Goal: Task Accomplishment & Management: Use online tool/utility

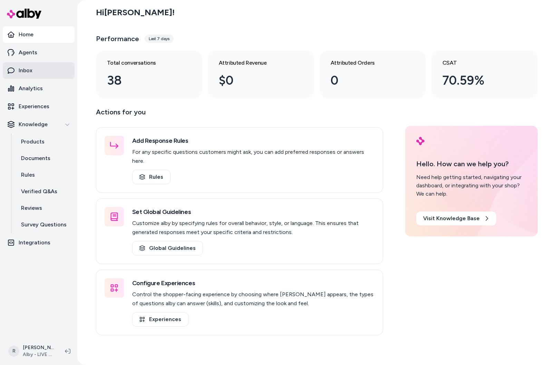
click at [23, 68] on p "Inbox" at bounding box center [26, 70] width 14 height 8
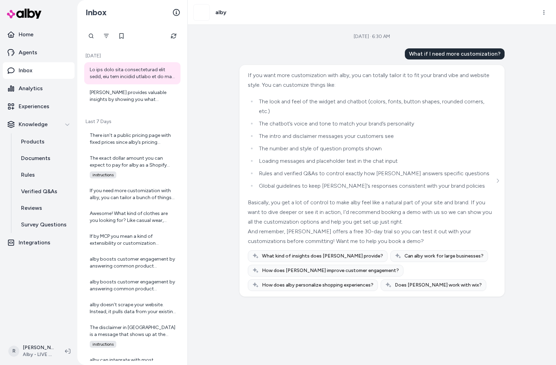
click at [141, 108] on div "[DATE] [PERSON_NAME] provides valuable insights by showing you what questions y…" at bounding box center [132, 79] width 102 height 66
click at [136, 100] on div "[PERSON_NAME] provides valuable insights by showing you what questions your cus…" at bounding box center [133, 96] width 87 height 14
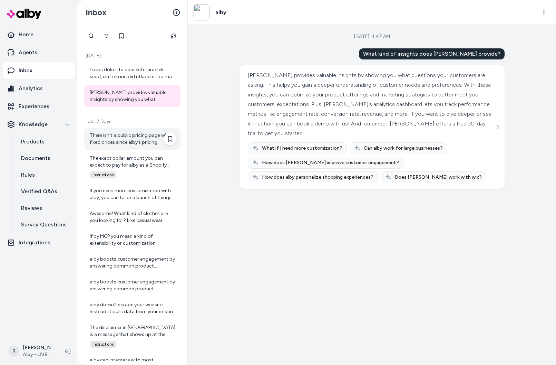
click at [153, 140] on div "There isn’t a public pricing page with fixed prices since alby’s pricing depend…" at bounding box center [133, 139] width 87 height 14
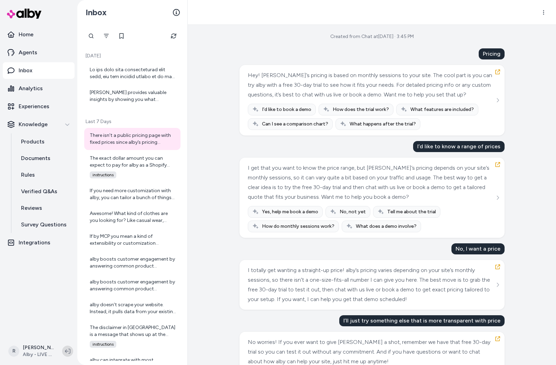
click at [69, 352] on icon at bounding box center [68, 351] width 6 height 6
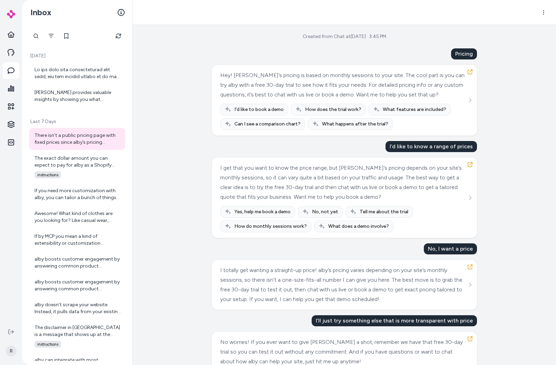
click at [59, 77] on div at bounding box center [78, 73] width 87 height 14
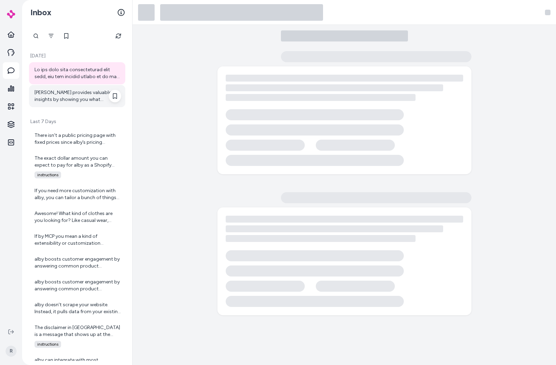
click at [72, 91] on div "alby provides valuable insights by showing you what questions your customers ar…" at bounding box center [78, 96] width 87 height 14
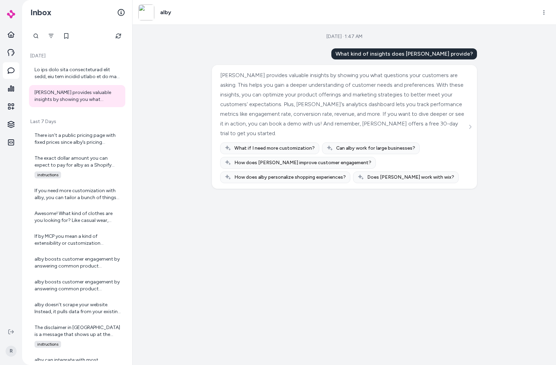
click at [86, 61] on div "Today alby provides valuable insights by showing you what questions your custom…" at bounding box center [77, 79] width 102 height 66
click at [85, 74] on div at bounding box center [78, 73] width 87 height 14
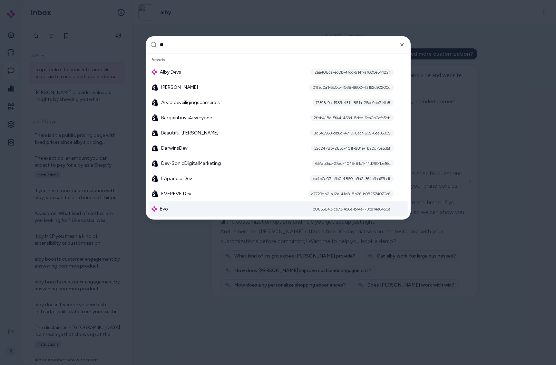
type input "**"
click at [159, 211] on div "Evo" at bounding box center [160, 208] width 17 height 7
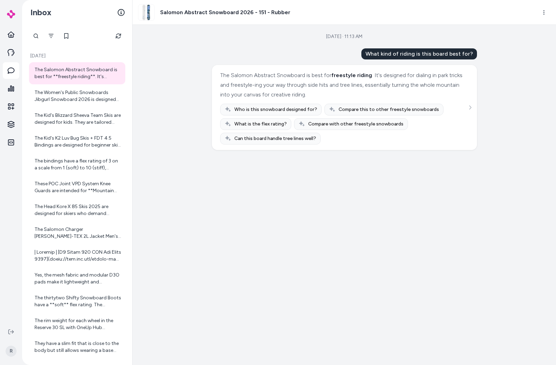
click at [510, 172] on div "Sep 22, 2025 · 11:13 AM What kind of riding is this board best for? The Salomon…" at bounding box center [345, 195] width 424 height 340
click at [155, 94] on div "Sep 22, 2025 · 11:13 AM What kind of riding is this board best for? The Salomon…" at bounding box center [345, 195] width 424 height 340
click at [14, 52] on icon at bounding box center [11, 52] width 7 height 7
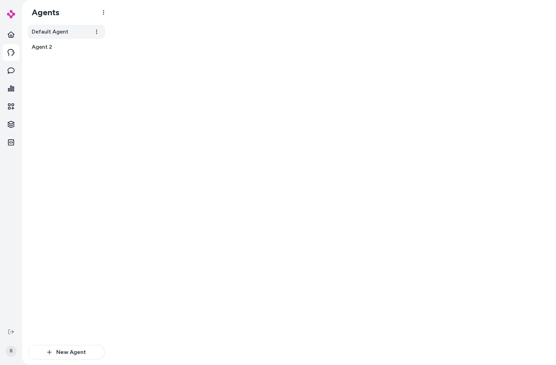
click at [65, 35] on span "Default Agent" at bounding box center [50, 32] width 37 height 8
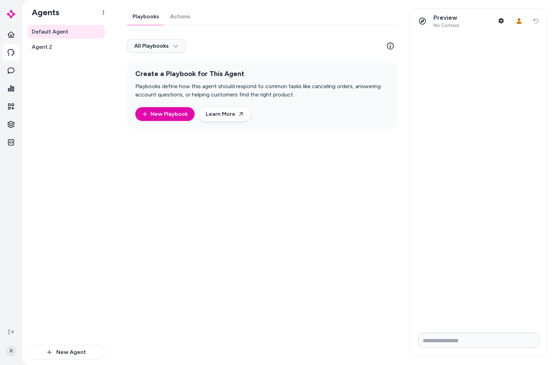
click at [186, 20] on link "Actions" at bounding box center [180, 16] width 31 height 17
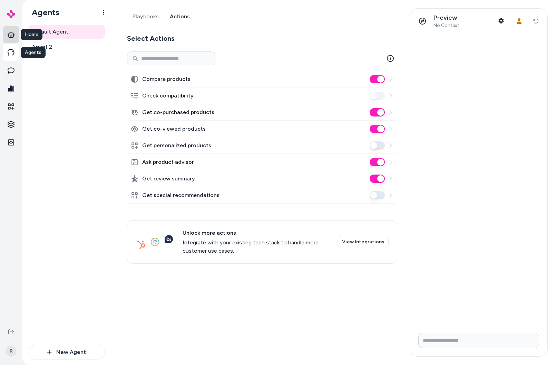
click at [13, 41] on link at bounding box center [11, 34] width 17 height 17
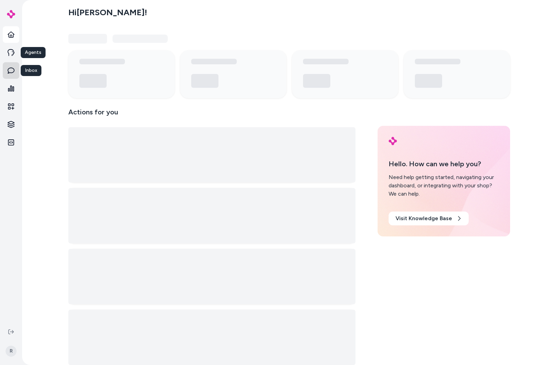
click at [12, 64] on link at bounding box center [11, 70] width 17 height 17
click at [10, 69] on icon at bounding box center [11, 70] width 7 height 7
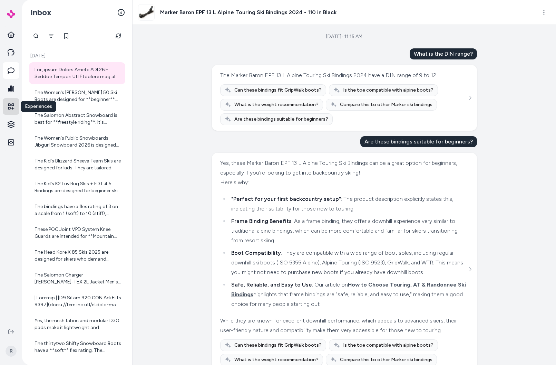
click at [11, 104] on icon at bounding box center [11, 106] width 7 height 7
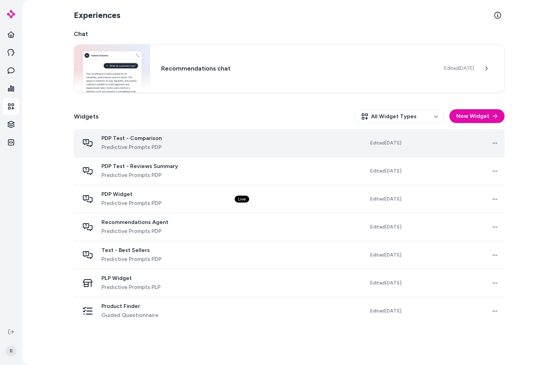
click at [130, 149] on span "Predictive Prompts PDP" at bounding box center [132, 147] width 60 height 8
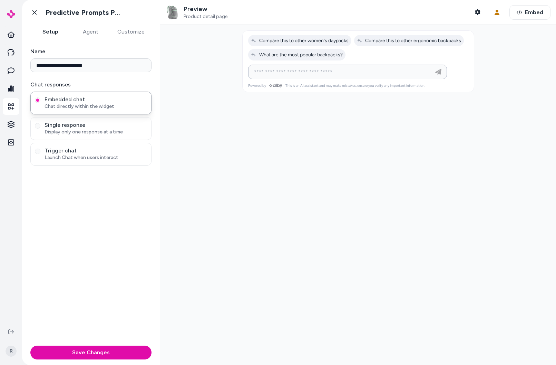
click at [308, 69] on input at bounding box center [341, 72] width 182 height 8
type input "**********"
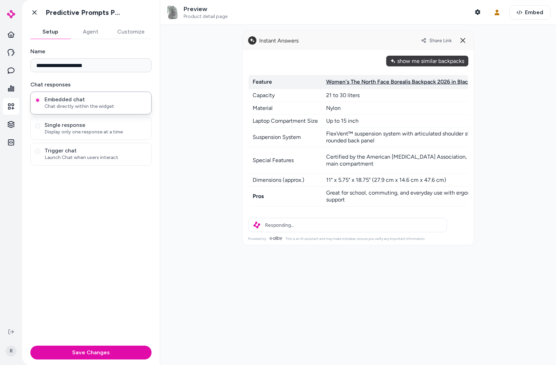
drag, startPoint x: 316, startPoint y: 191, endPoint x: 396, endPoint y: 203, distance: 81.3
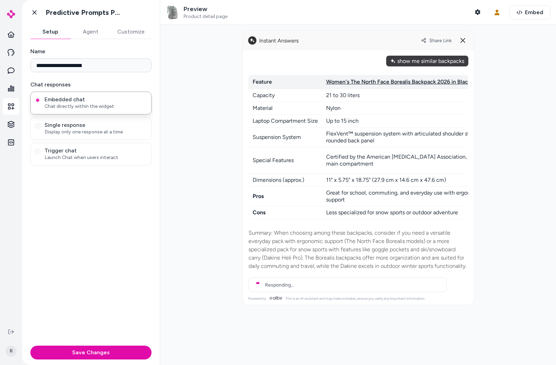
click at [522, 194] on div at bounding box center [358, 195] width 396 height 340
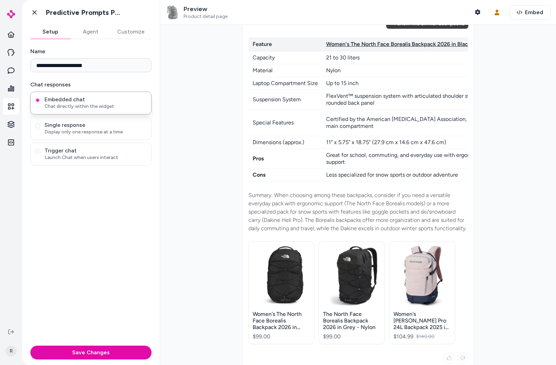
scroll to position [112, 0]
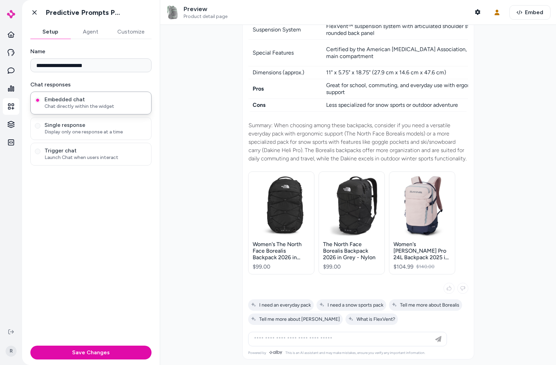
click at [545, 244] on div at bounding box center [358, 195] width 396 height 340
click at [132, 30] on button "Customize" at bounding box center [131, 32] width 41 height 14
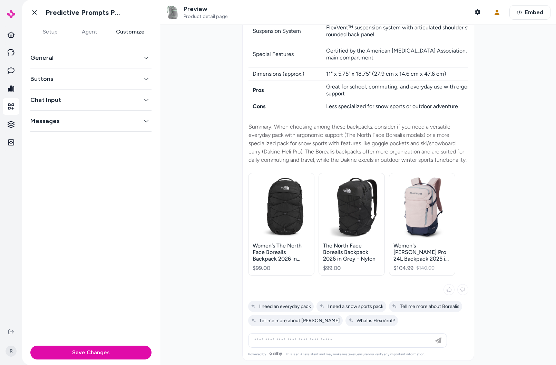
scroll to position [99, 0]
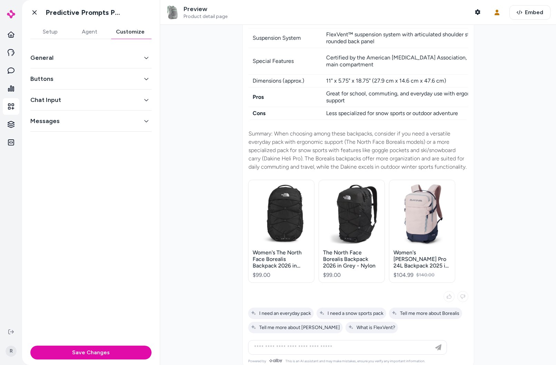
click at [114, 61] on button "General" at bounding box center [90, 58] width 121 height 10
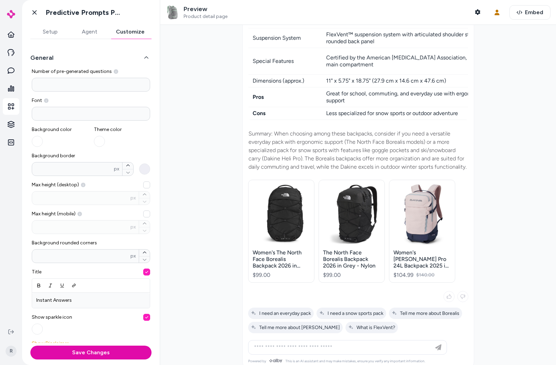
click at [50, 56] on button "General" at bounding box center [90, 58] width 121 height 10
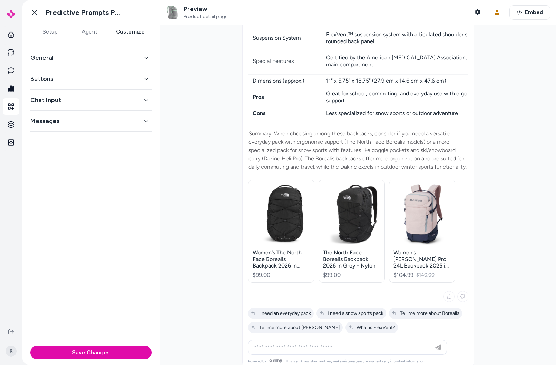
click at [50, 75] on button "Buttons" at bounding box center [90, 79] width 121 height 10
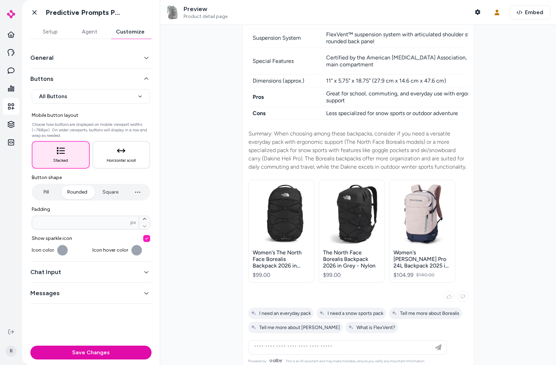
click at [50, 75] on button "Buttons" at bounding box center [90, 79] width 121 height 10
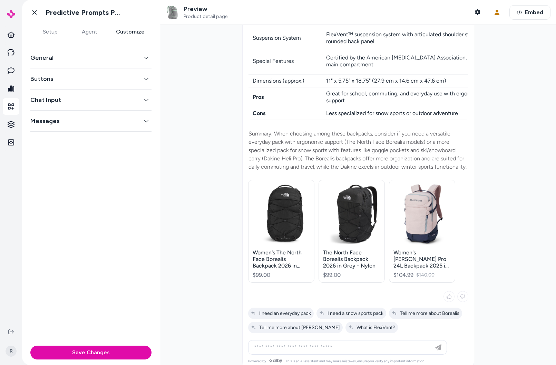
click at [49, 82] on button "Buttons" at bounding box center [90, 79] width 121 height 10
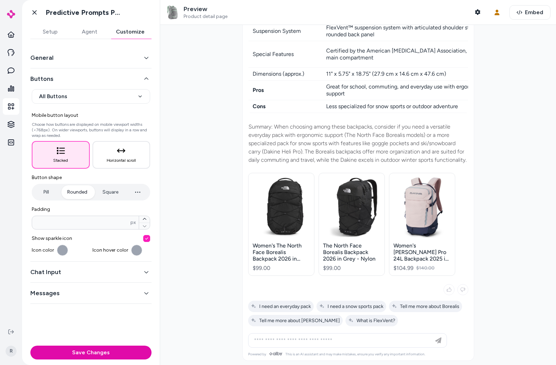
scroll to position [112, 0]
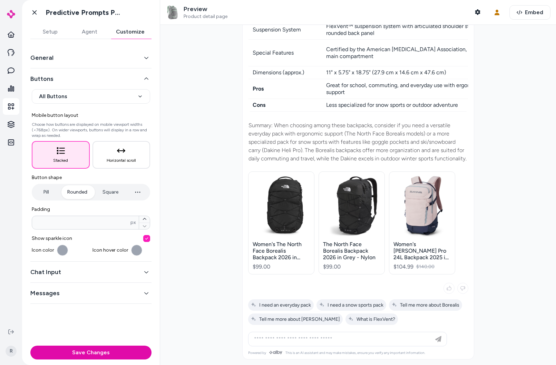
click at [77, 271] on button "Chat Input" at bounding box center [90, 272] width 121 height 10
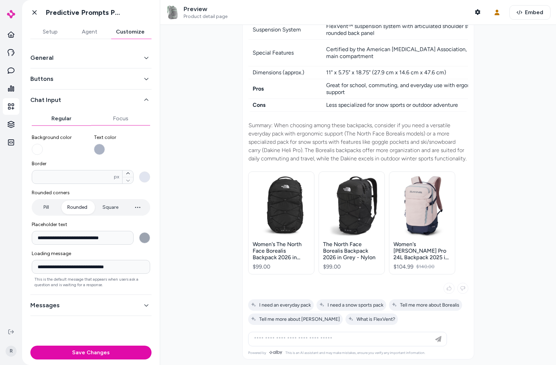
click at [108, 115] on button "Focus" at bounding box center [120, 119] width 59 height 14
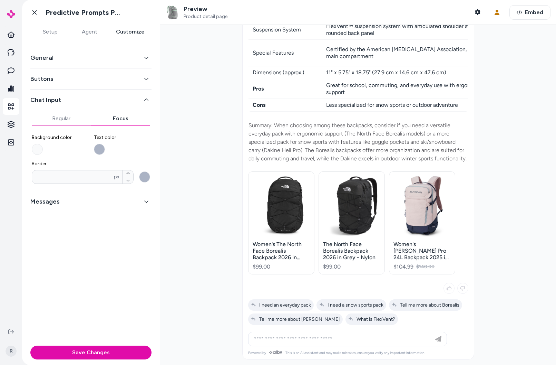
click at [71, 116] on button "Regular" at bounding box center [61, 119] width 59 height 14
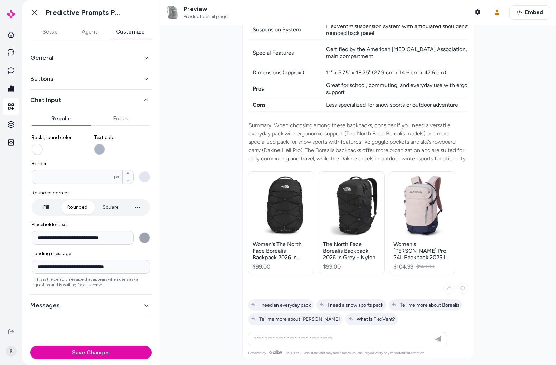
click at [38, 151] on button "Background color" at bounding box center [37, 149] width 11 height 11
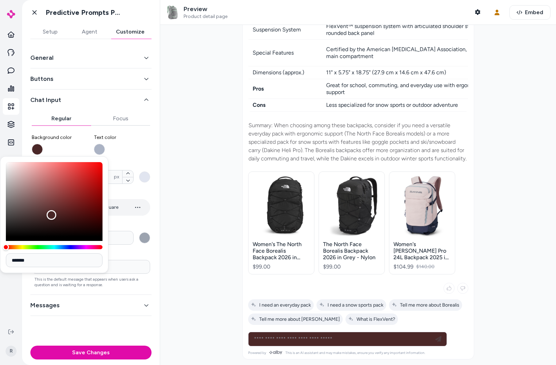
type input "*******"
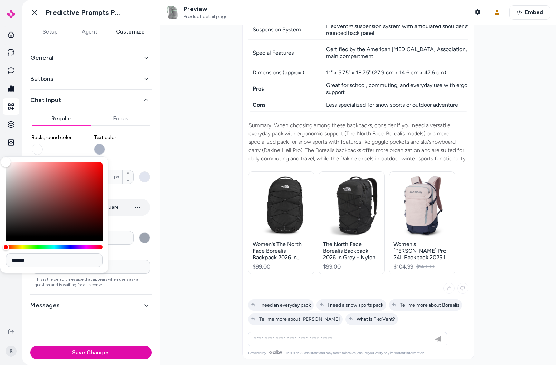
drag, startPoint x: 61, startPoint y: 174, endPoint x: -39, endPoint y: 138, distance: 106.5
click at [0, 138] on html "**********" at bounding box center [278, 182] width 556 height 365
drag, startPoint x: 175, startPoint y: 183, endPoint x: 199, endPoint y: 198, distance: 27.7
click at [175, 185] on div at bounding box center [358, 195] width 396 height 340
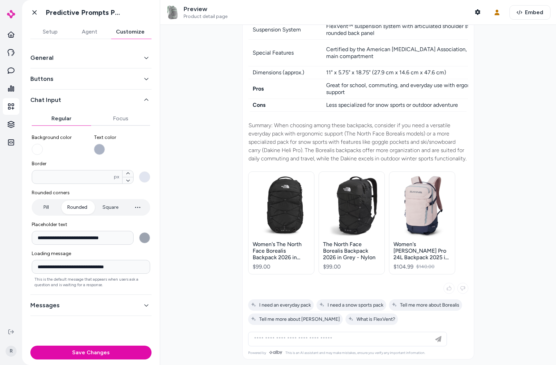
click at [51, 208] on button "Pill" at bounding box center [46, 207] width 26 height 14
click at [290, 342] on input at bounding box center [341, 339] width 182 height 8
click at [78, 210] on button "Rounded" at bounding box center [77, 207] width 34 height 14
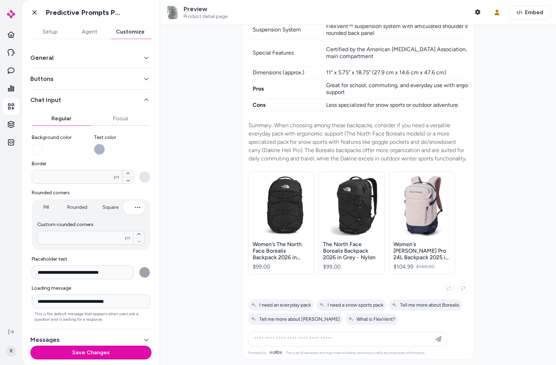
click at [141, 209] on button "button" at bounding box center [138, 207] width 22 height 14
drag, startPoint x: 107, startPoint y: 208, endPoint x: 68, endPoint y: 205, distance: 39.1
click at [106, 208] on button "Square" at bounding box center [111, 207] width 30 height 14
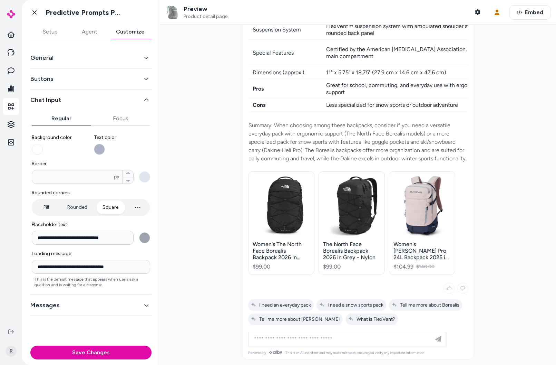
drag, startPoint x: 68, startPoint y: 205, endPoint x: 46, endPoint y: 205, distance: 22.1
click at [68, 205] on button "Rounded" at bounding box center [77, 207] width 34 height 14
click at [46, 205] on button "Pill" at bounding box center [46, 207] width 26 height 14
click at [112, 122] on button "Focus" at bounding box center [120, 119] width 59 height 14
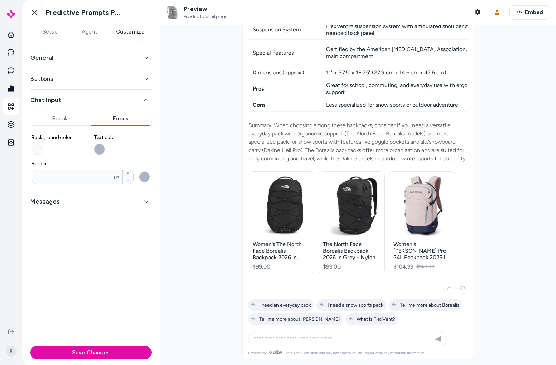
click at [53, 122] on button "Regular" at bounding box center [61, 119] width 59 height 14
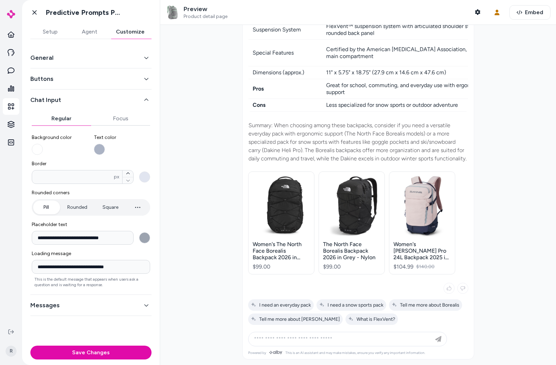
click at [67, 105] on div "**********" at bounding box center [90, 197] width 121 height 184
click at [65, 99] on button "Chat Input" at bounding box center [90, 100] width 121 height 10
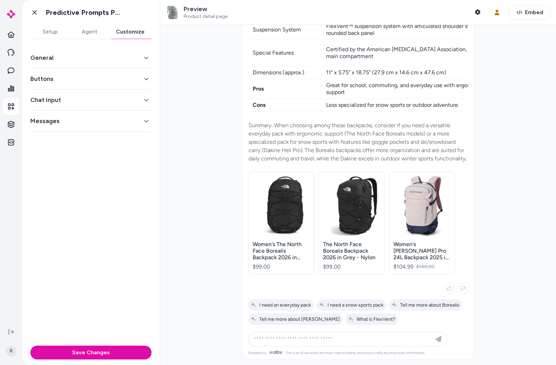
click at [167, 209] on div at bounding box center [358, 195] width 396 height 340
click at [533, 295] on div at bounding box center [358, 195] width 396 height 340
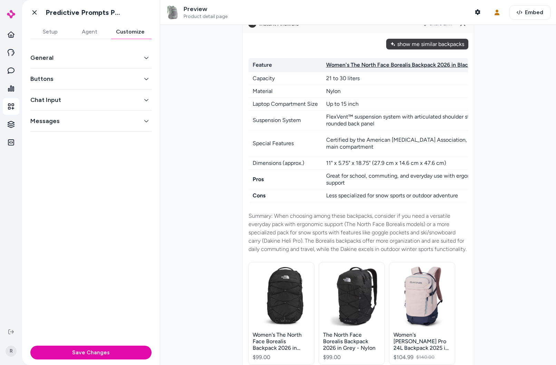
scroll to position [0, 0]
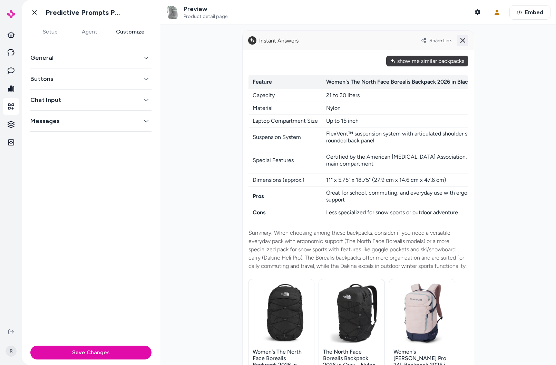
click at [462, 44] on icon at bounding box center [463, 40] width 8 height 8
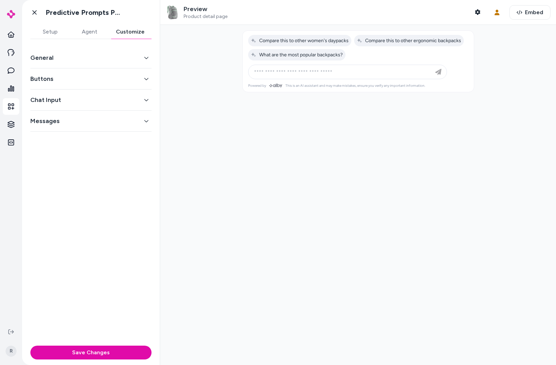
click at [343, 114] on div at bounding box center [358, 195] width 396 height 340
click at [86, 122] on button "Messages" at bounding box center [90, 121] width 121 height 10
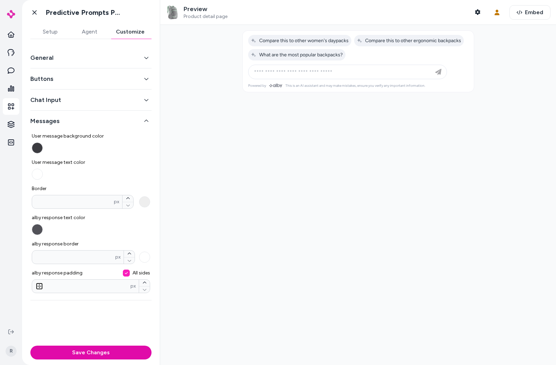
click at [54, 122] on button "Messages" at bounding box center [90, 121] width 121 height 10
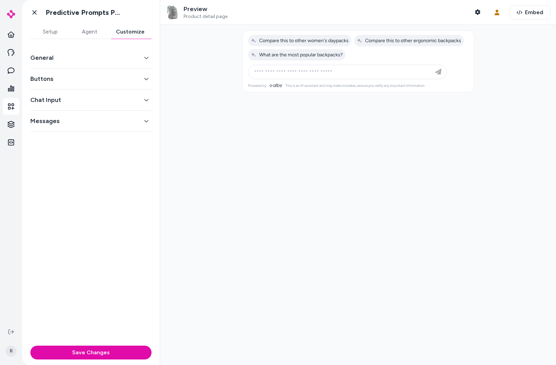
click at [66, 99] on button "Chat Input" at bounding box center [90, 100] width 121 height 10
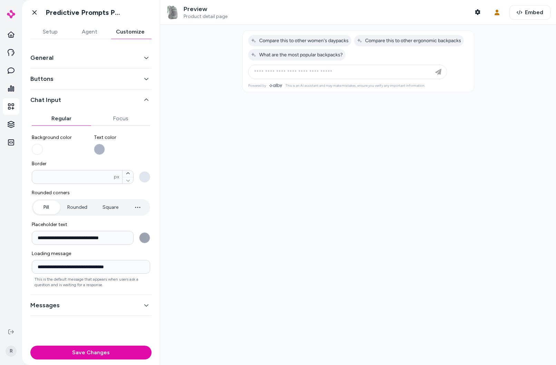
click at [60, 102] on button "Chat Input" at bounding box center [90, 100] width 121 height 10
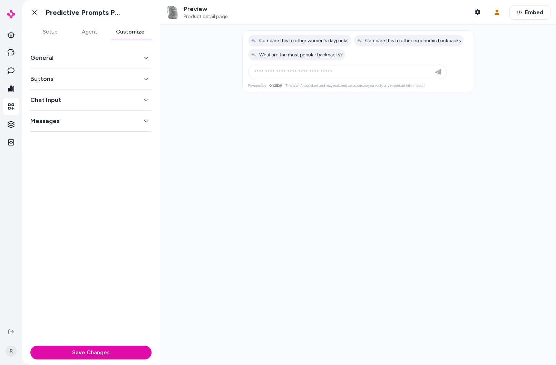
click at [43, 61] on button "General" at bounding box center [90, 58] width 121 height 10
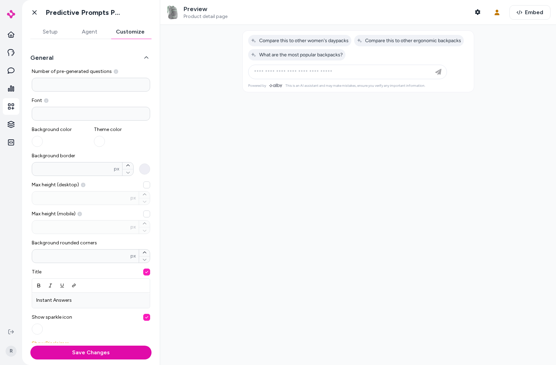
click at [44, 59] on button "General" at bounding box center [90, 58] width 121 height 10
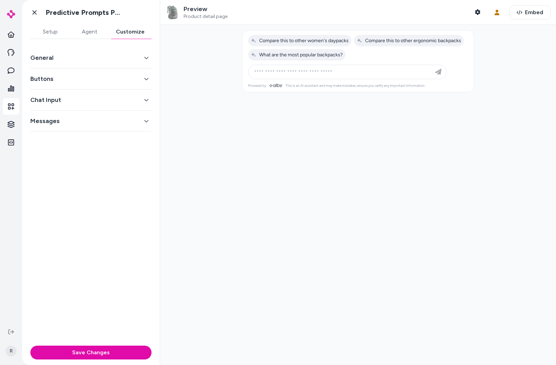
click at [103, 122] on button "Messages" at bounding box center [90, 121] width 121 height 10
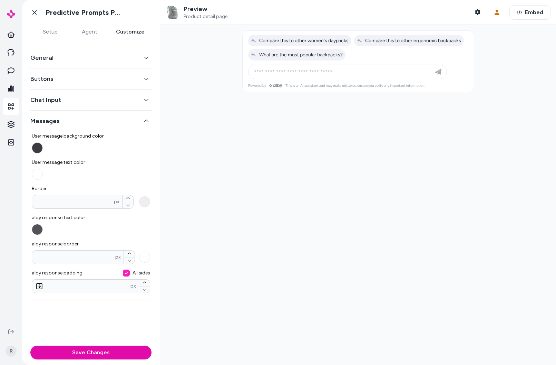
click at [113, 130] on div "User message background color User message text color Border * px alby response…" at bounding box center [91, 210] width 118 height 166
click at [113, 127] on div "User message background color User message text color Border * px alby response…" at bounding box center [91, 210] width 118 height 166
click at [124, 124] on button "Messages" at bounding box center [90, 121] width 121 height 10
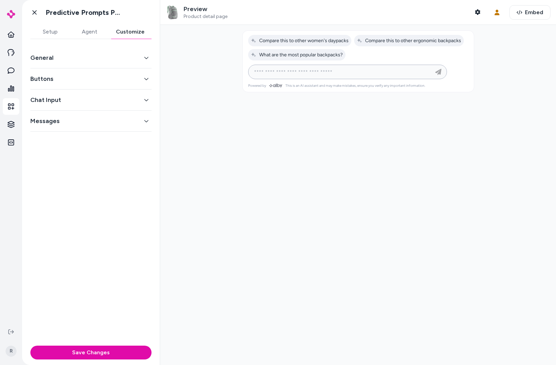
drag, startPoint x: 293, startPoint y: 68, endPoint x: 349, endPoint y: 80, distance: 57.6
click at [295, 69] on input at bounding box center [341, 72] width 182 height 8
type input "**********"
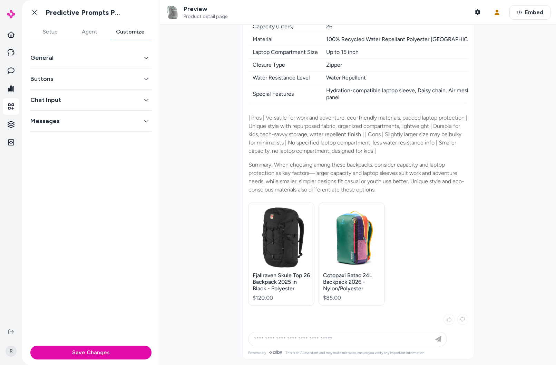
scroll to position [3, 0]
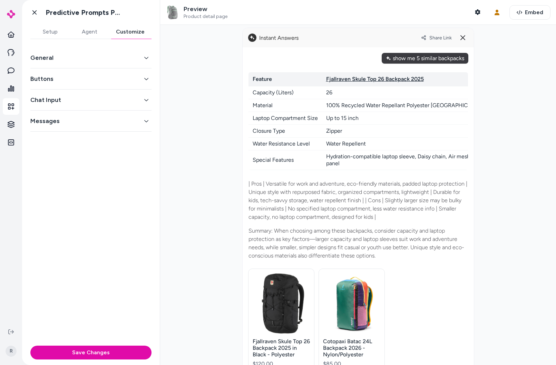
drag, startPoint x: 412, startPoint y: 58, endPoint x: 494, endPoint y: 67, distance: 82.3
click at [466, 60] on div "show me 5 similar backpacks" at bounding box center [425, 58] width 87 height 11
click at [497, 70] on div at bounding box center [358, 195] width 396 height 340
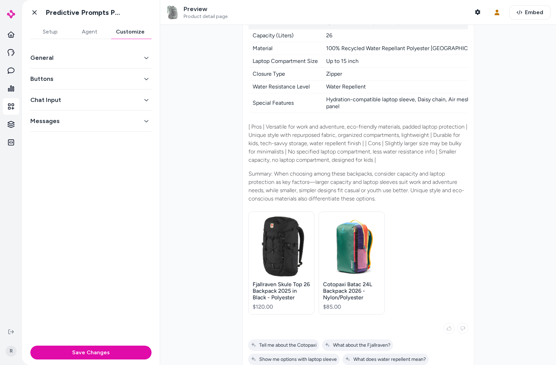
scroll to position [119, 0]
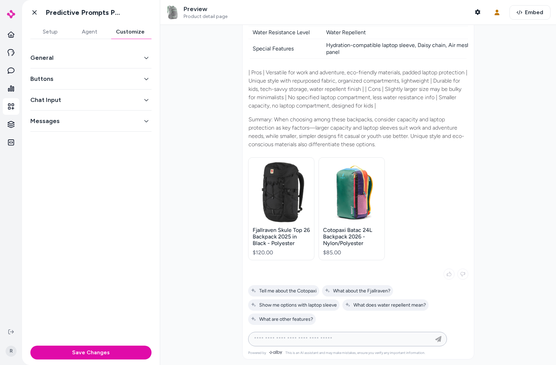
drag, startPoint x: 341, startPoint y: 343, endPoint x: 344, endPoint y: 337, distance: 6.2
click at [341, 343] on input at bounding box center [341, 339] width 182 height 8
type input "**********"
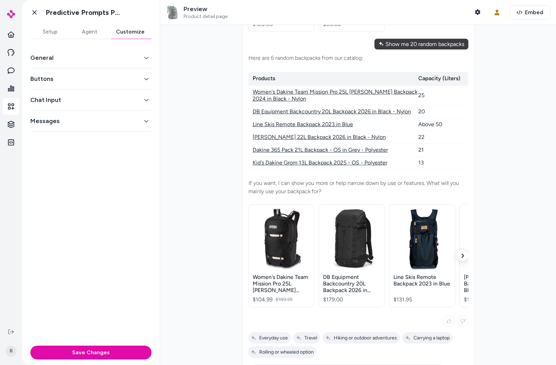
scroll to position [367, 0]
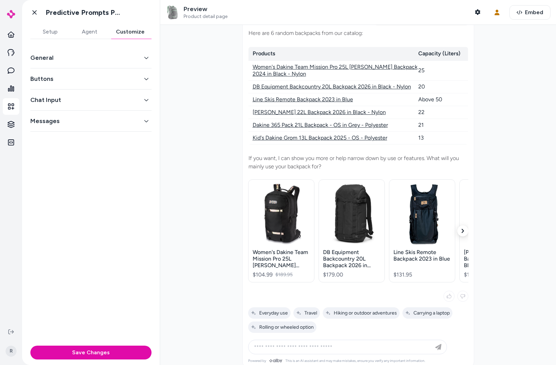
click at [461, 233] on icon "button" at bounding box center [463, 231] width 4 height 4
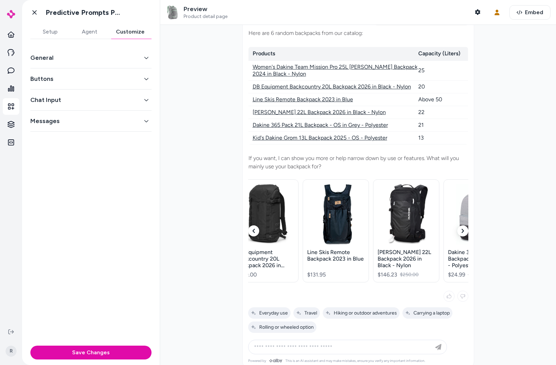
click at [461, 233] on icon "button" at bounding box center [463, 231] width 4 height 4
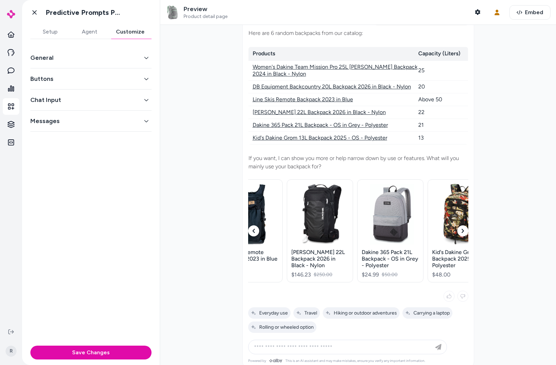
click at [461, 233] on icon "button" at bounding box center [463, 231] width 4 height 4
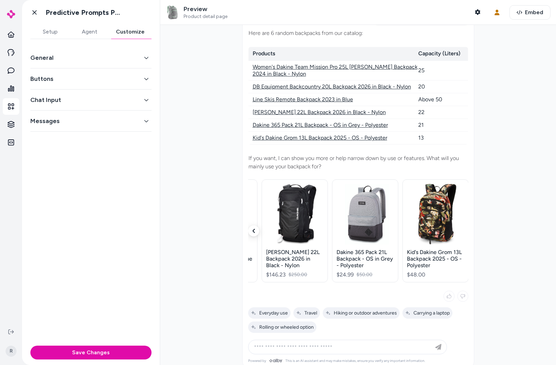
scroll to position [0, 198]
click at [256, 236] on button "button" at bounding box center [253, 230] width 11 height 11
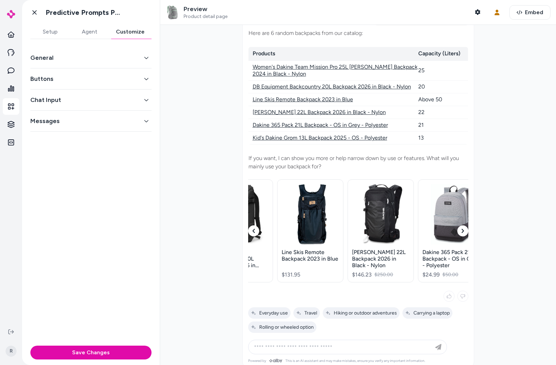
click at [256, 236] on button "button" at bounding box center [253, 230] width 11 height 11
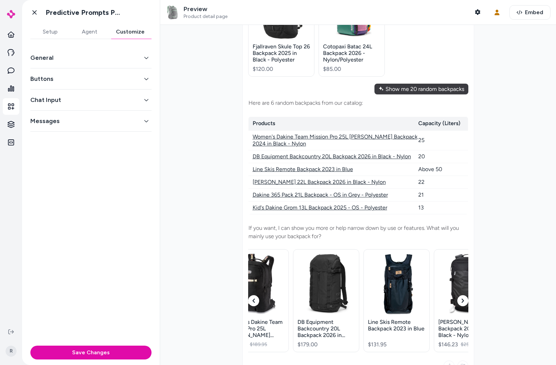
scroll to position [228, 0]
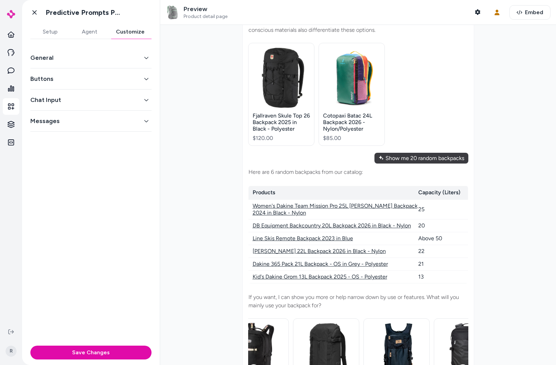
click at [310, 174] on p "Here are 6 random backpacks from our catalog:" at bounding box center [359, 172] width 220 height 8
click at [310, 173] on p "Here are 6 random backpacks from our catalog:" at bounding box center [359, 172] width 220 height 8
click at [428, 161] on div "Show me 20 random backpacks" at bounding box center [422, 158] width 94 height 11
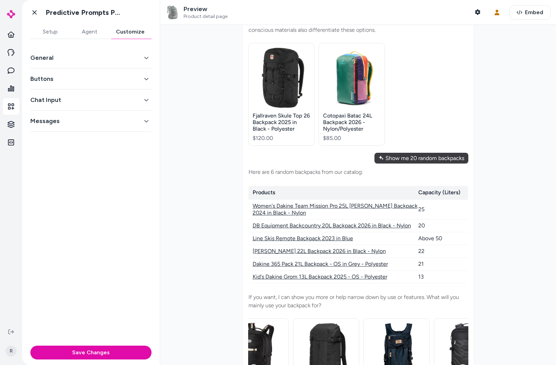
click at [407, 163] on div "Show me 20 random backpacks" at bounding box center [422, 158] width 94 height 11
drag, startPoint x: 388, startPoint y: 176, endPoint x: 384, endPoint y: 179, distance: 5.3
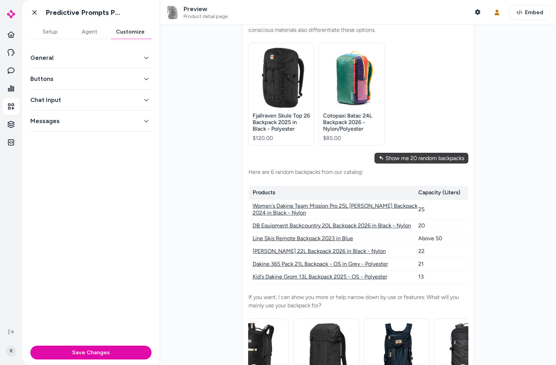
click at [388, 176] on p "Here are 6 random backpacks from our catalog:" at bounding box center [359, 172] width 220 height 8
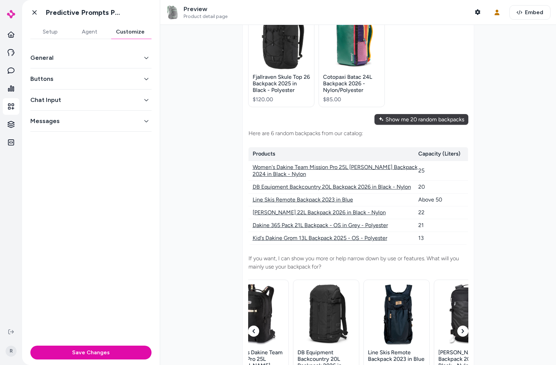
scroll to position [269, 0]
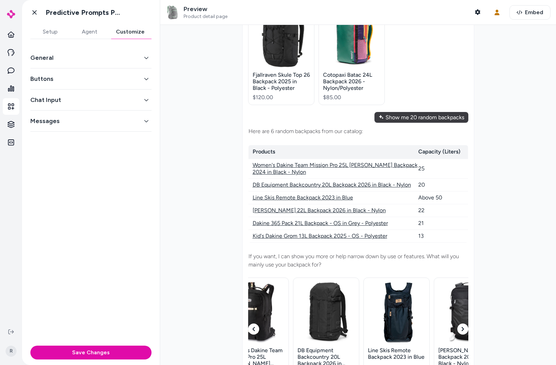
click at [376, 135] on p "Here are 6 random backpacks from our catalog:" at bounding box center [359, 131] width 220 height 8
click at [332, 135] on p "Here are 6 random backpacks from our catalog:" at bounding box center [359, 131] width 220 height 8
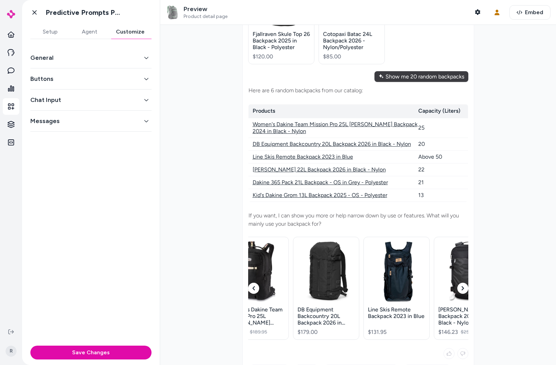
scroll to position [385, 0]
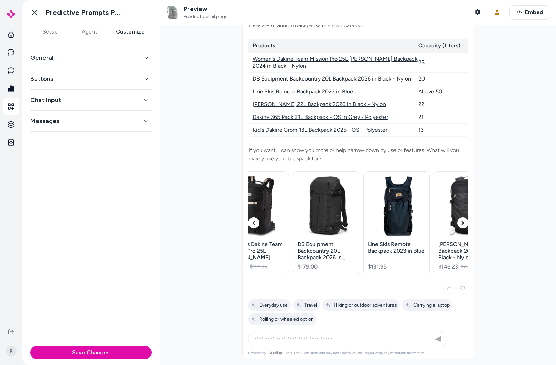
drag, startPoint x: 247, startPoint y: 223, endPoint x: 250, endPoint y: 226, distance: 3.9
click at [248, 223] on button "button" at bounding box center [253, 222] width 11 height 11
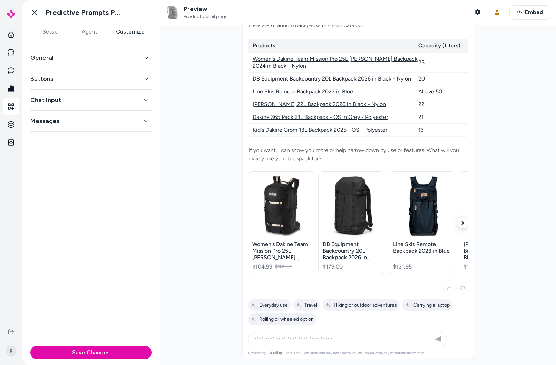
scroll to position [0, 0]
click at [463, 225] on button "button" at bounding box center [463, 222] width 11 height 11
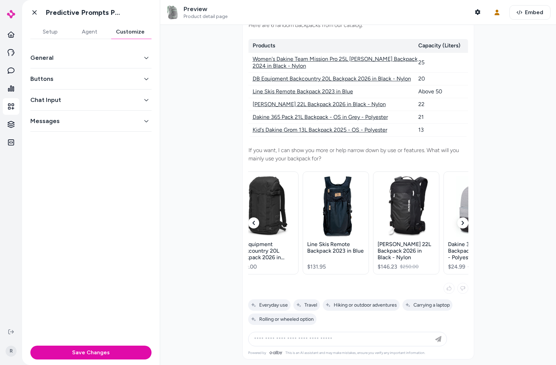
click at [463, 224] on icon "button" at bounding box center [463, 223] width 4 height 4
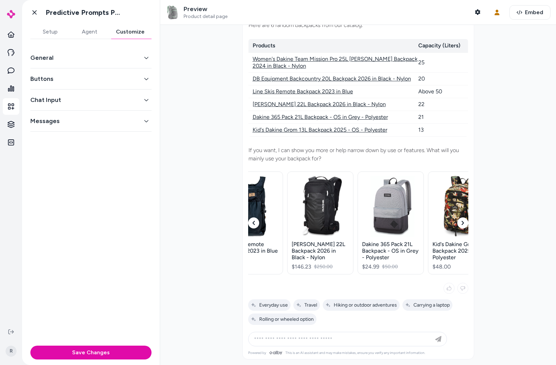
scroll to position [0, 173]
click at [35, 10] on icon at bounding box center [34, 12] width 7 height 7
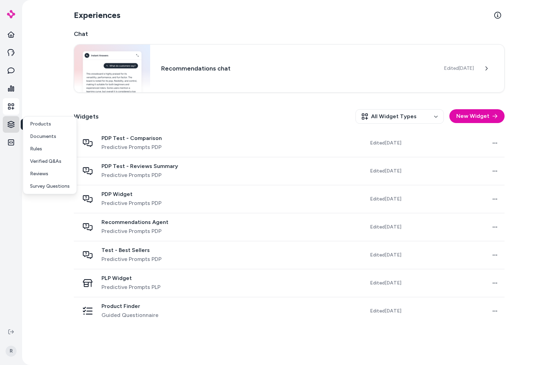
click at [11, 126] on html "Knowledge Knowledge R Experiences Chat Recommendations chat Edited Sep 19, 2025…" at bounding box center [278, 182] width 556 height 365
click at [48, 183] on p "Survey Questions" at bounding box center [50, 186] width 40 height 7
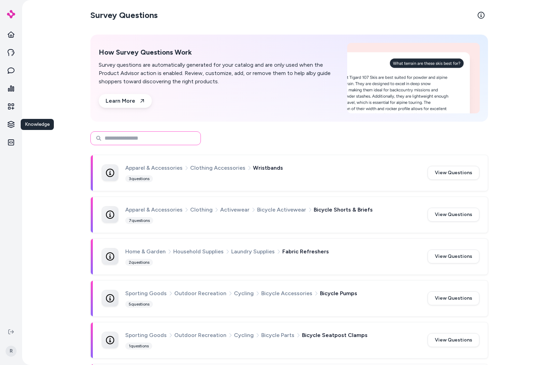
click at [193, 142] on input at bounding box center [145, 138] width 111 height 14
type input "********"
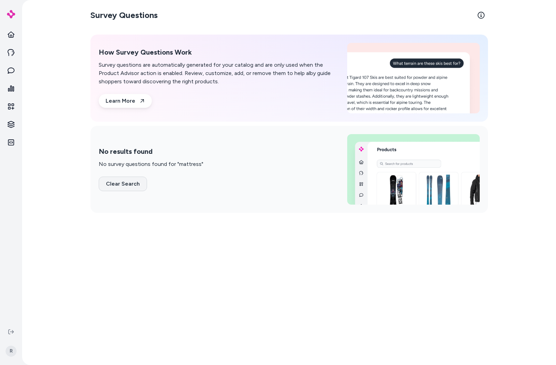
click at [131, 185] on button "Clear Search" at bounding box center [123, 183] width 48 height 15
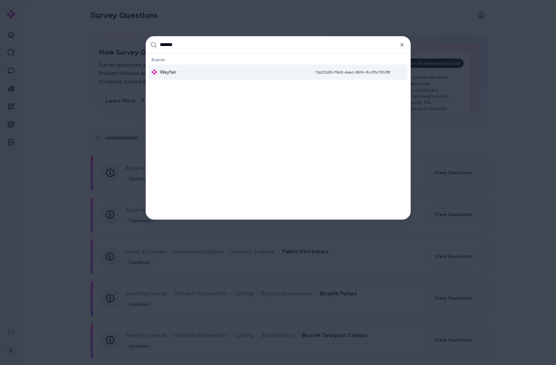
type input "*******"
click at [185, 76] on div "Wayfair f3a00b90-f948-4ead-86f4-8cdffe78539f" at bounding box center [278, 71] width 259 height 15
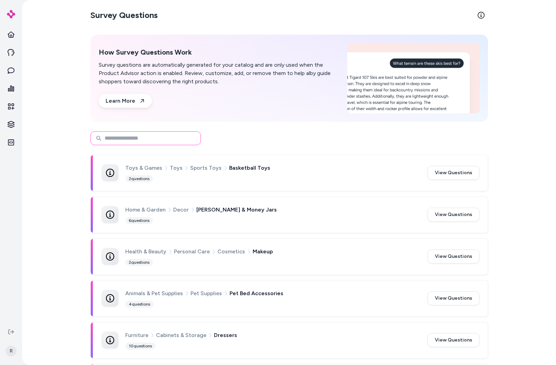
click at [129, 142] on input at bounding box center [145, 138] width 111 height 14
type input "********"
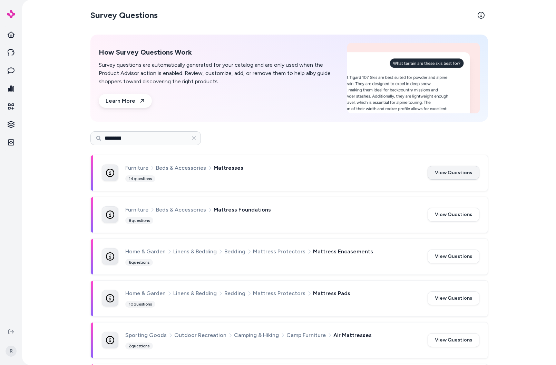
click at [447, 173] on button "View Questions" at bounding box center [454, 173] width 52 height 14
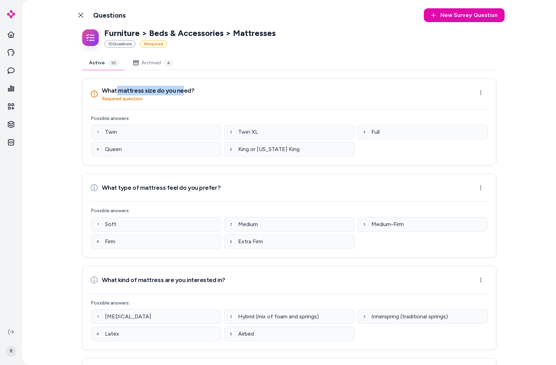
drag, startPoint x: 114, startPoint y: 90, endPoint x: 185, endPoint y: 93, distance: 71.2
click at [180, 94] on h3 "What mattress size do you need?" at bounding box center [148, 91] width 93 height 10
click at [205, 93] on div "What mattress size do you need? Required question Open menu" at bounding box center [289, 94] width 397 height 17
drag, startPoint x: 106, startPoint y: 98, endPoint x: 146, endPoint y: 100, distance: 39.8
click at [145, 100] on p "Required question" at bounding box center [148, 98] width 93 height 7
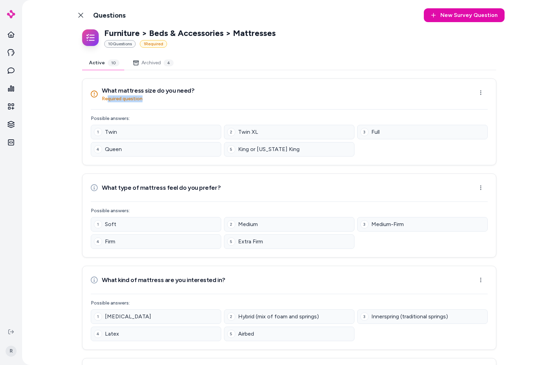
click at [155, 100] on p "Required question" at bounding box center [148, 98] width 93 height 7
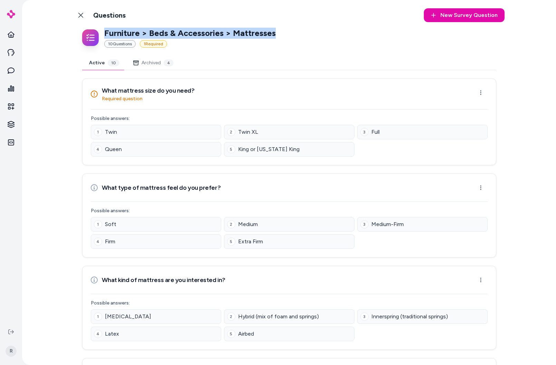
drag, startPoint x: 103, startPoint y: 32, endPoint x: 276, endPoint y: 35, distance: 172.3
click at [276, 35] on div "Furniture > Beds & Accessories > Mattresses 10 Question s 1 Required" at bounding box center [289, 38] width 414 height 20
click at [260, 45] on div "10 Question s 1 Required" at bounding box center [190, 44] width 172 height 8
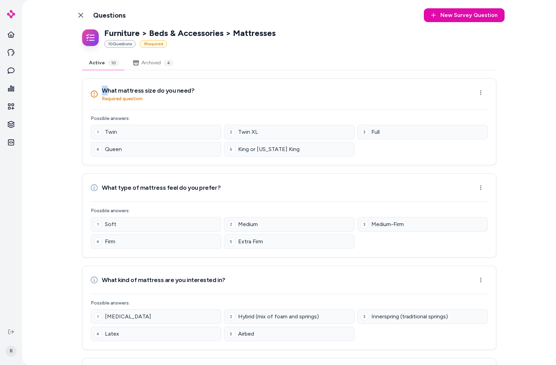
drag, startPoint x: 105, startPoint y: 88, endPoint x: 208, endPoint y: 89, distance: 102.6
click at [208, 86] on div "What mattress size do you need? Required question Open menu" at bounding box center [289, 94] width 397 height 17
click at [208, 89] on div "What mattress size do you need? Required question Open menu" at bounding box center [289, 94] width 397 height 17
click at [143, 186] on h3 "What type of mattress feel do you prefer?" at bounding box center [161, 188] width 119 height 10
click at [142, 185] on h3 "What type of mattress feel do you prefer?" at bounding box center [161, 188] width 119 height 10
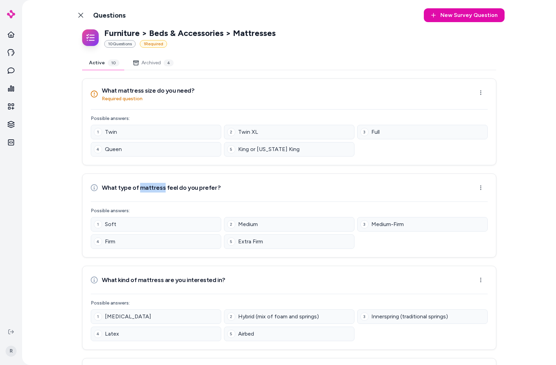
click at [142, 185] on h3 "What type of mattress feel do you prefer?" at bounding box center [161, 188] width 119 height 10
click at [203, 188] on h3 "What type of mattress feel do you prefer?" at bounding box center [161, 188] width 119 height 10
drag, startPoint x: 228, startPoint y: 186, endPoint x: 161, endPoint y: 187, distance: 67.7
click at [268, 186] on div "What type of mattress feel do you prefer? Open menu" at bounding box center [289, 188] width 397 height 14
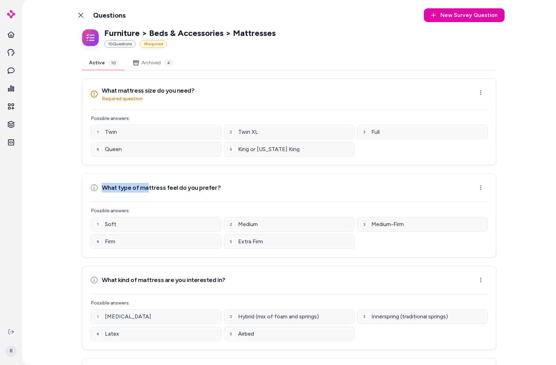
drag, startPoint x: 209, startPoint y: 183, endPoint x: 151, endPoint y: 186, distance: 58.4
click at [144, 186] on div "What type of mattress feel do you prefer? Open menu" at bounding box center [290, 188] width 414 height 28
drag, startPoint x: 198, startPoint y: 190, endPoint x: 288, endPoint y: 158, distance: 95.4
click at [199, 191] on h3 "What type of mattress feel do you prefer?" at bounding box center [161, 188] width 119 height 10
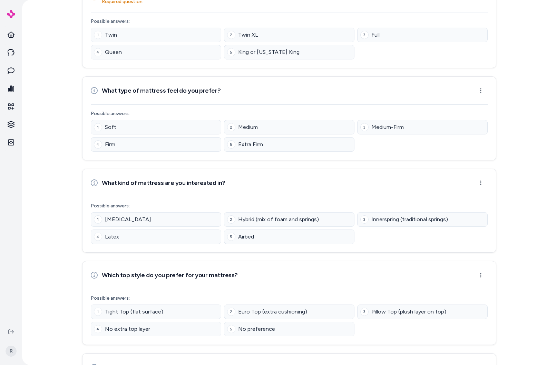
scroll to position [107, 0]
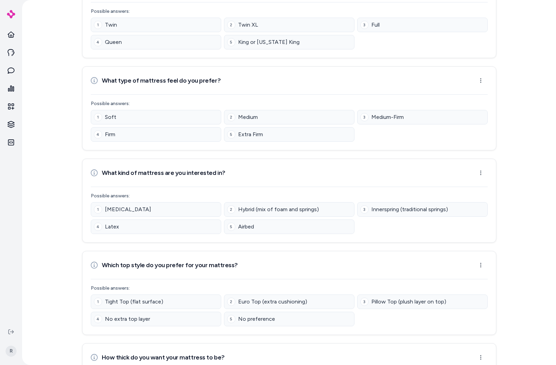
click at [156, 176] on h3 "What kind of mattress are you interested in?" at bounding box center [164, 173] width 124 height 10
click at [474, 194] on p "Possible answers:" at bounding box center [289, 195] width 397 height 7
click at [481, 173] on html "R Back to Categories Questions New Survey Question New Furniture > Beds & Acces…" at bounding box center [278, 182] width 556 height 365
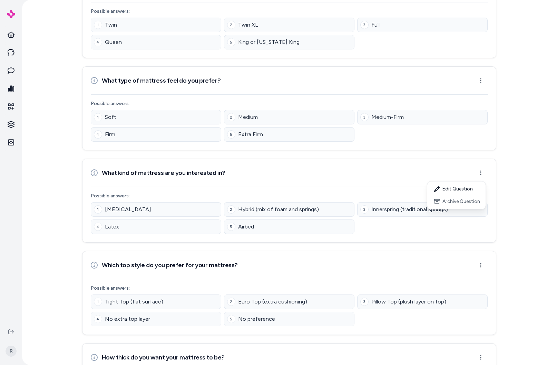
click at [463, 241] on html "R Back to Categories Questions New Survey Question New Furniture > Beds & Acces…" at bounding box center [278, 182] width 556 height 365
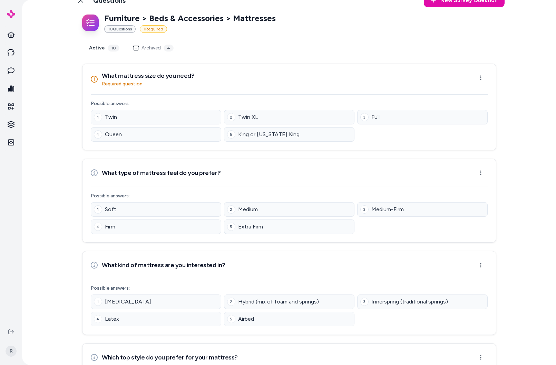
scroll to position [0, 0]
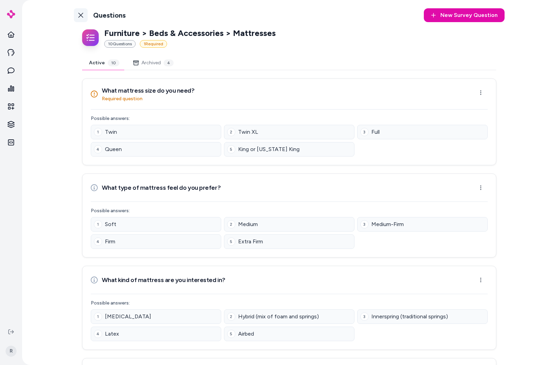
click at [82, 15] on link "Back to Categories" at bounding box center [81, 15] width 14 height 14
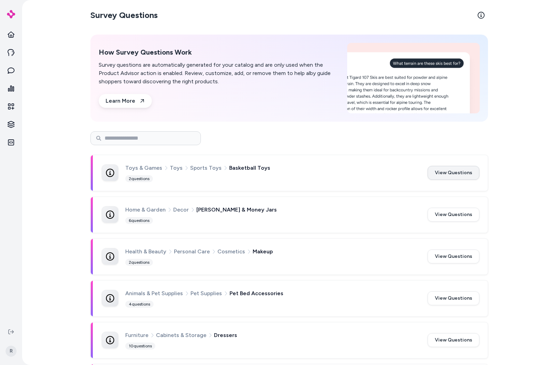
click at [453, 170] on button "View Questions" at bounding box center [454, 173] width 52 height 14
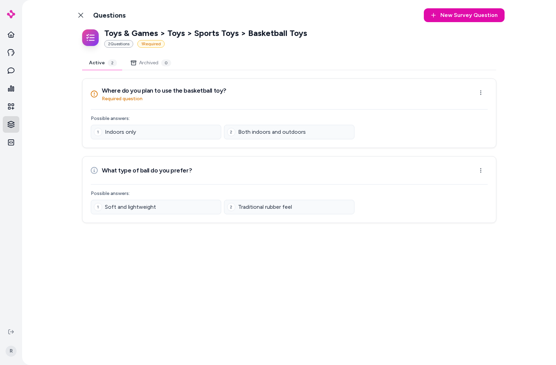
click at [15, 126] on html "R Back to Categories Questions New Survey Question New Toys & Games > Toys > Sp…" at bounding box center [278, 182] width 556 height 365
drag, startPoint x: 4, startPoint y: 118, endPoint x: 13, endPoint y: 108, distance: 13.2
click at [5, 118] on html "R Back to Categories Questions New Survey Question New Toys & Games > Toys > Sp…" at bounding box center [278, 182] width 556 height 365
click at [13, 108] on icon at bounding box center [11, 106] width 7 height 7
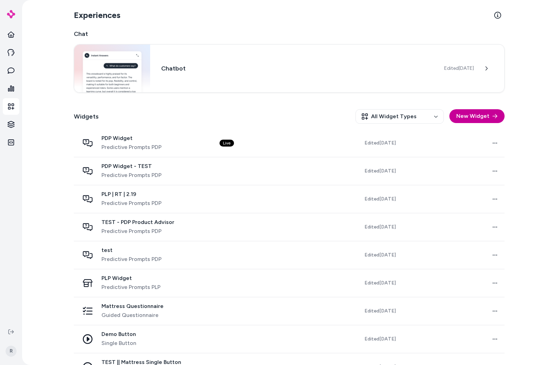
click at [476, 116] on button "New Widget" at bounding box center [477, 116] width 55 height 14
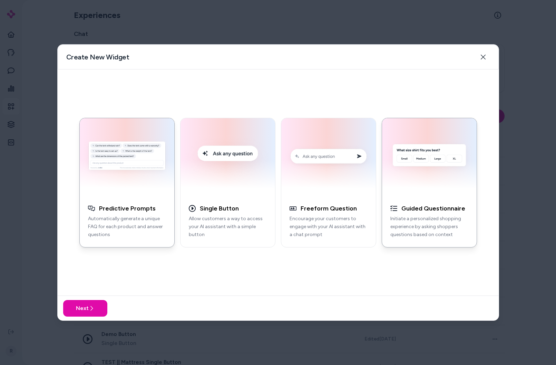
click at [447, 161] on img "button" at bounding box center [429, 157] width 86 height 70
click at [95, 308] on button "Next" at bounding box center [85, 308] width 44 height 17
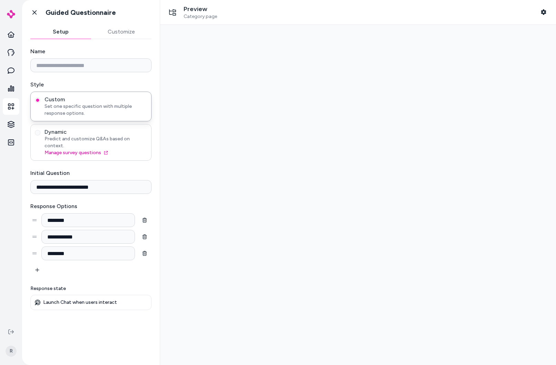
click at [76, 130] on span "Dynamic" at bounding box center [96, 131] width 103 height 7
click at [40, 130] on button "Dynamic Predict and customize Q&As based on context. Manage survey questions" at bounding box center [38, 133] width 6 height 6
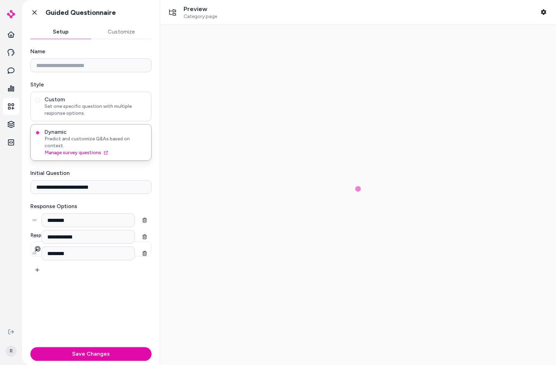
click at [58, 110] on span "Set one specific question with multiple response options." at bounding box center [96, 110] width 103 height 14
click at [40, 103] on button "Custom Set one specific question with multiple response options." at bounding box center [38, 100] width 6 height 6
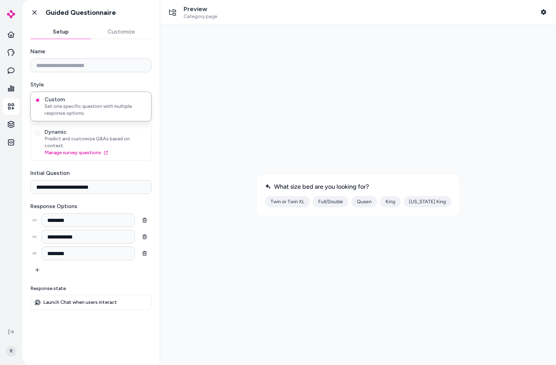
drag, startPoint x: 305, startPoint y: 187, endPoint x: 404, endPoint y: 188, distance: 99.1
click at [395, 190] on div "What size bed are you looking for? Twin or Twin XL Full/Double Queen King Calif…" at bounding box center [359, 195] width 204 height 42
click at [405, 188] on div "What size bed are you looking for?" at bounding box center [358, 187] width 186 height 8
click at [294, 204] on button "Twin or Twin XL" at bounding box center [287, 201] width 45 height 11
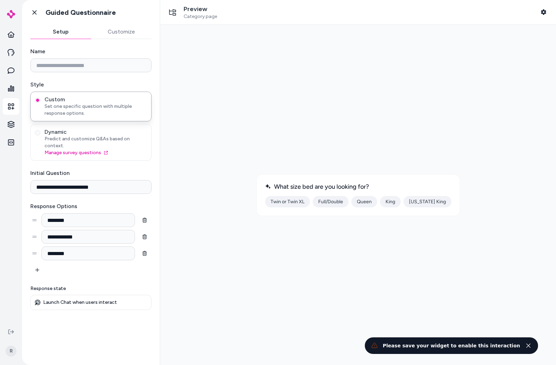
click at [72, 69] on input "Name" at bounding box center [90, 65] width 121 height 14
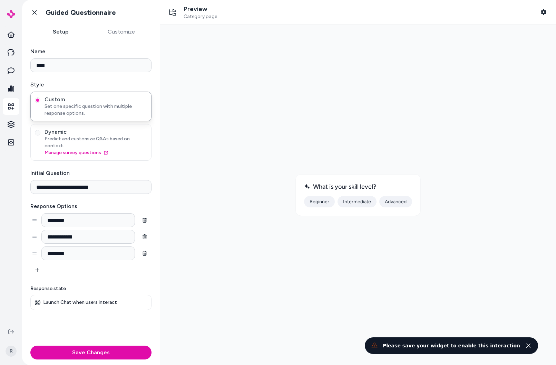
type input "****"
click at [94, 352] on button "Save Changes" at bounding box center [90, 352] width 121 height 14
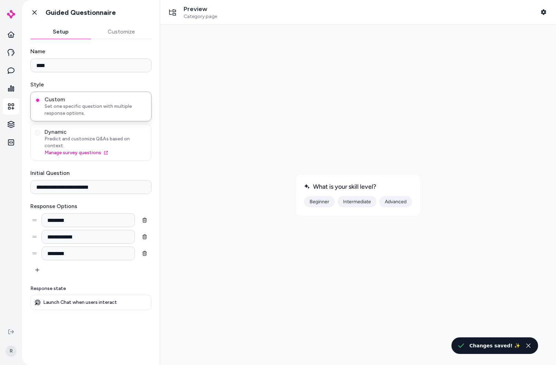
click at [323, 203] on button "Beginner" at bounding box center [319, 201] width 31 height 11
drag, startPoint x: 535, startPoint y: 346, endPoint x: 527, endPoint y: 345, distance: 7.4
click at [533, 346] on li "Changes saved! ✨" at bounding box center [495, 345] width 87 height 17
click at [527, 345] on icon "Close toast" at bounding box center [528, 345] width 5 height 5
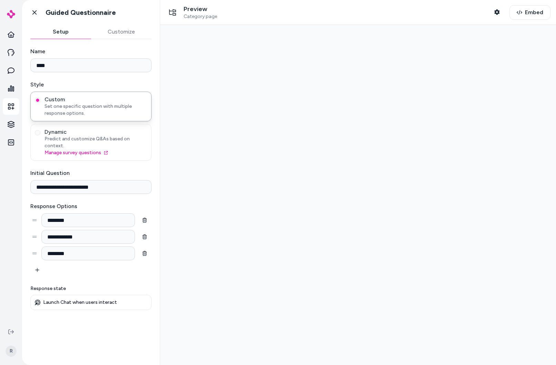
click at [319, 209] on div at bounding box center [358, 194] width 385 height 329
click at [133, 151] on div "Dynamic Predict and customize Q&As based on context. Manage survey questions" at bounding box center [90, 142] width 121 height 37
click at [129, 137] on span "Predict and customize Q&As based on context." at bounding box center [96, 142] width 103 height 14
click at [40, 135] on button "Dynamic Predict and customize Q&As based on context. Manage survey questions" at bounding box center [38, 133] width 6 height 6
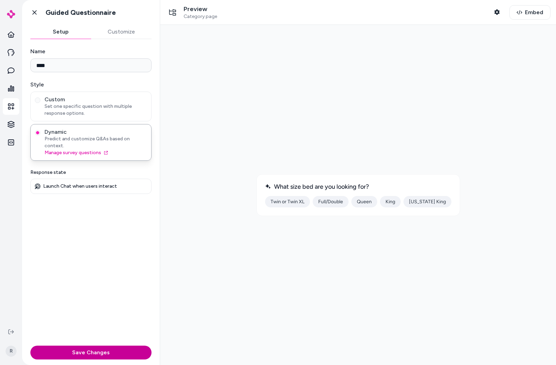
click at [128, 348] on button "Save Changes" at bounding box center [90, 352] width 121 height 14
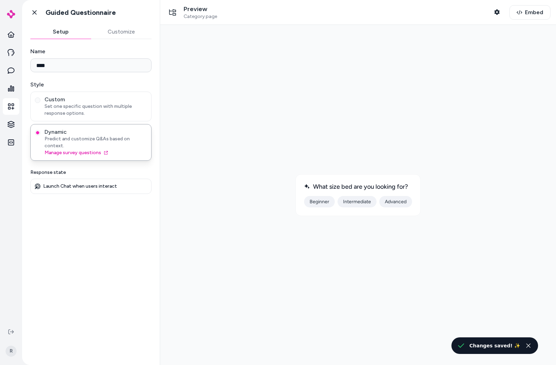
click at [322, 204] on button "Beginner" at bounding box center [319, 201] width 31 height 11
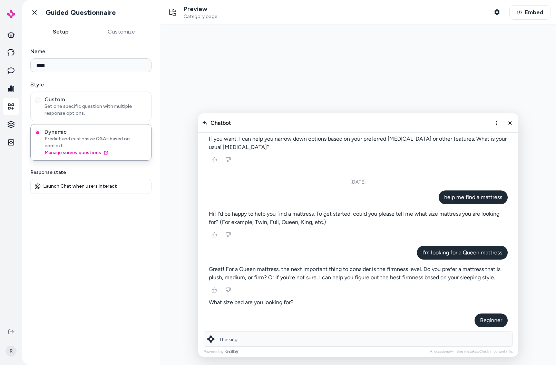
scroll to position [690, 0]
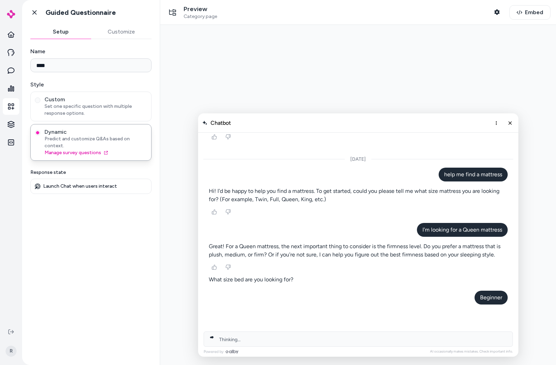
drag, startPoint x: 242, startPoint y: 279, endPoint x: 419, endPoint y: 291, distance: 177.3
click at [399, 281] on p "What size bed are you looking for?" at bounding box center [358, 279] width 299 height 8
click at [486, 296] on p "Beginner" at bounding box center [491, 297] width 22 height 8
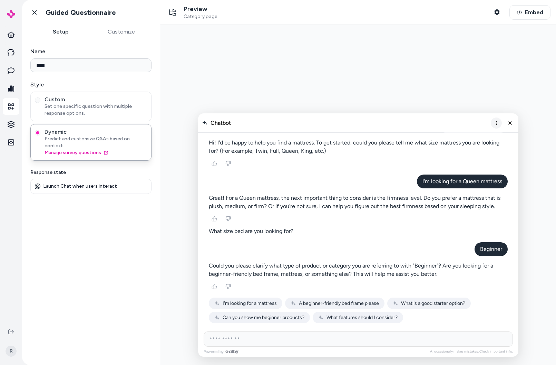
scroll to position [739, 0]
click at [510, 124] on icon "Close chat" at bounding box center [510, 123] width 6 height 6
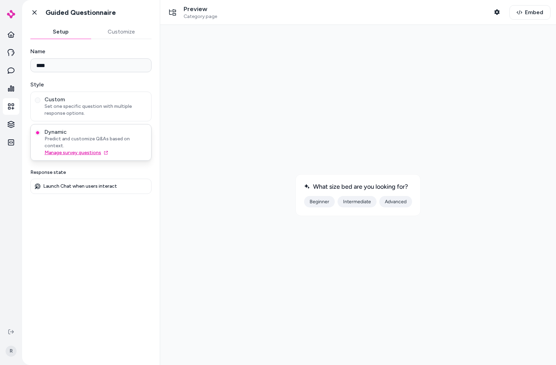
click at [91, 149] on link "Manage survey questions" at bounding box center [96, 152] width 103 height 7
click at [33, 12] on icon at bounding box center [34, 12] width 7 height 7
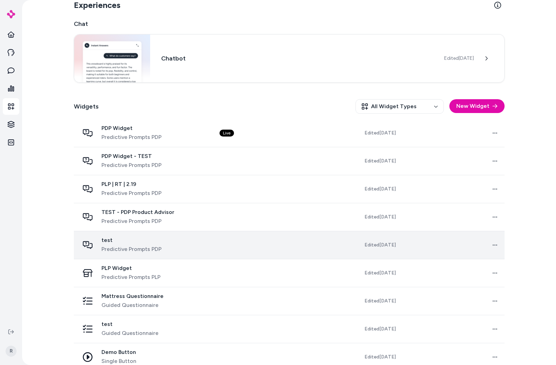
scroll to position [21, 0]
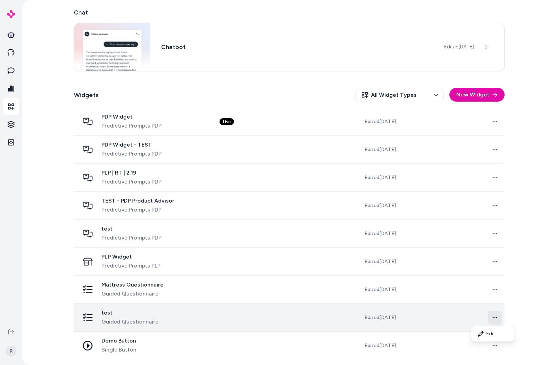
click at [493, 319] on html "R Experiences Chat Chatbot Edited Sep 19, 2025 Widgets All Widget Types New Wid…" at bounding box center [278, 182] width 556 height 365
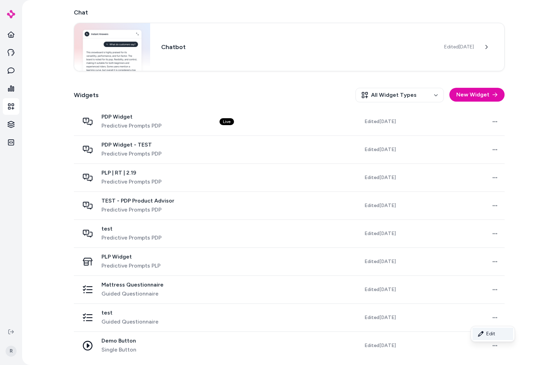
click at [491, 332] on link "Edit" at bounding box center [493, 333] width 41 height 12
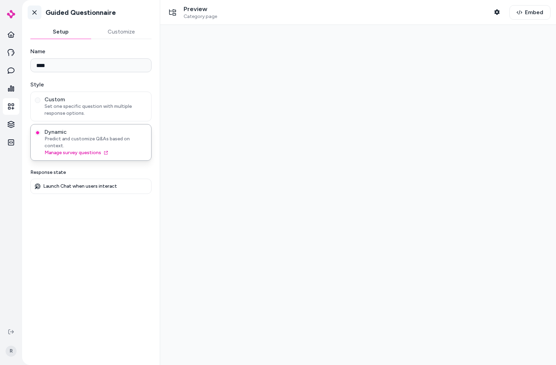
click at [32, 12] on icon at bounding box center [34, 12] width 7 height 7
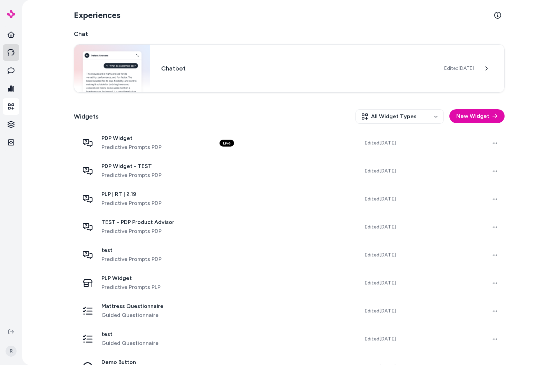
click at [18, 55] on link at bounding box center [11, 52] width 17 height 17
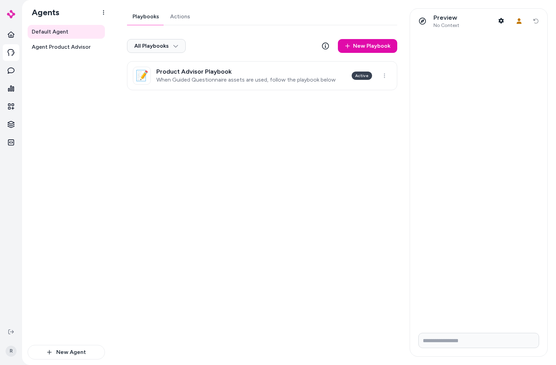
click at [126, 150] on div "Playbooks Actions All Playbooks New Playbook 📝 Product Advisor Playbook When Gu…" at bounding box center [260, 182] width 283 height 348
click at [302, 123] on div "Playbooks Actions All Playbooks New Playbook 📝 Product Advisor Playbook When Gu…" at bounding box center [260, 182] width 283 height 348
click at [71, 43] on span "Agent Product Advisor" at bounding box center [61, 47] width 59 height 8
click at [70, 37] on link "Default Agent" at bounding box center [66, 32] width 77 height 14
click at [251, 87] on link "📝 Product Advisor Playbook When Guided Questionnaire assets are used, follow th…" at bounding box center [262, 75] width 270 height 29
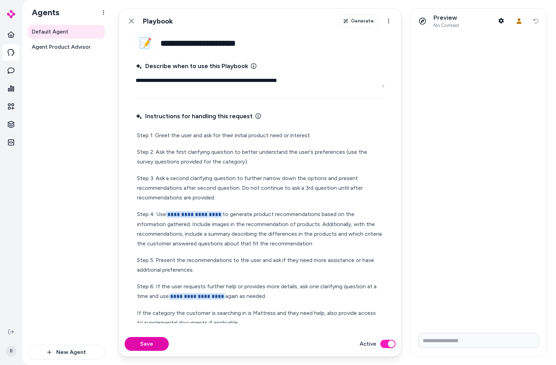
drag, startPoint x: 384, startPoint y: 127, endPoint x: 382, endPoint y: 138, distance: 11.1
click at [382, 138] on div "**********" at bounding box center [260, 216] width 249 height 213
click at [196, 28] on div "Back Playbook Generate Actions" at bounding box center [260, 21] width 282 height 25
click at [132, 26] on link "Back" at bounding box center [132, 21] width 14 height 14
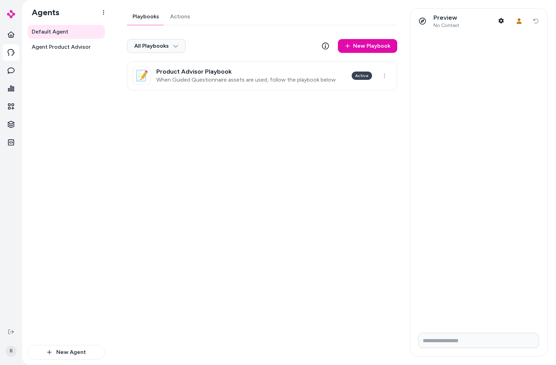
click at [358, 110] on div "Playbooks Actions All Playbooks New Playbook 📝 Product Advisor Playbook When Gu…" at bounding box center [260, 182] width 283 height 348
drag, startPoint x: 270, startPoint y: 115, endPoint x: 271, endPoint y: 121, distance: 5.9
click at [270, 117] on div "Playbooks Actions All Playbooks New Playbook 📝 Product Advisor Playbook When Gu…" at bounding box center [260, 182] width 283 height 348
click at [325, 47] on icon at bounding box center [325, 45] width 7 height 7
click at [358, 169] on div "Playbooks Actions All Playbooks New Playbook 📝 Product Advisor Playbook When Gu…" at bounding box center [260, 182] width 283 height 348
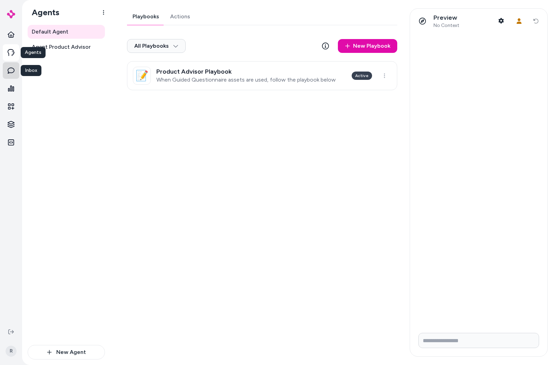
click at [13, 68] on icon at bounding box center [11, 70] width 7 height 7
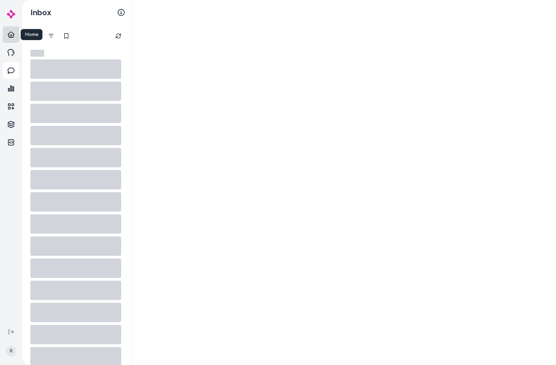
click at [11, 33] on icon at bounding box center [11, 34] width 7 height 7
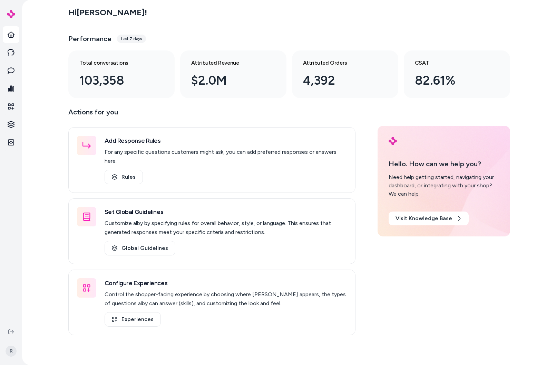
click at [530, 116] on div "Hi Ryan ! Performance Last 7 days Total conversations 103,358 Attributed Revenu…" at bounding box center [289, 182] width 534 height 365
click at [529, 140] on div "Hi Ryan ! Performance Last 7 days Total conversations 103,358 Attributed Revenu…" at bounding box center [289, 182] width 534 height 365
click at [482, 115] on div "Actions for you Add Response Rules For any specific questions customers might a…" at bounding box center [289, 220] width 442 height 229
click at [409, 294] on div "Actions for you Add Response Rules For any specific questions customers might a…" at bounding box center [289, 220] width 442 height 229
click at [448, 291] on div "Actions for you Add Response Rules For any specific questions customers might a…" at bounding box center [289, 220] width 442 height 229
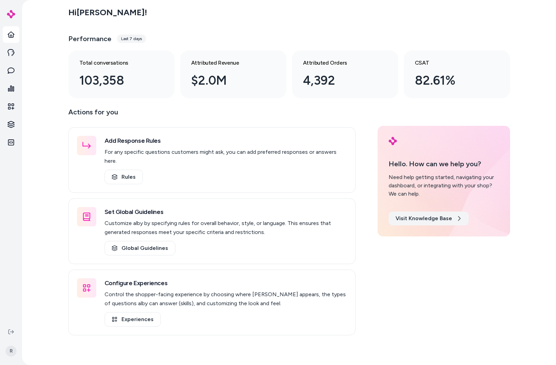
click at [444, 221] on link "Visit Knowledge Base" at bounding box center [429, 218] width 80 height 14
click at [507, 273] on div "Actions for you Add Response Rules For any specific questions customers might a…" at bounding box center [289, 220] width 442 height 229
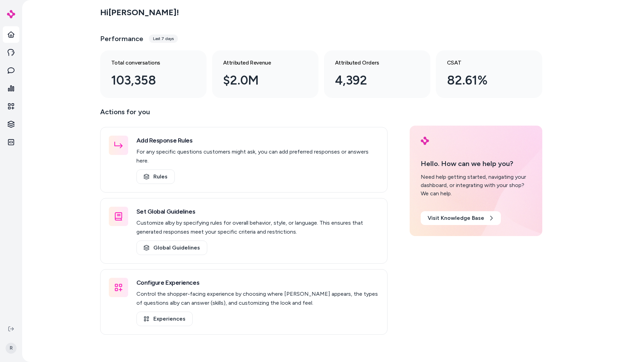
click at [422, 43] on div "Performance Last 7 days" at bounding box center [321, 38] width 442 height 17
click at [201, 103] on main "Hi Ryan ! Performance Last 7 days Total conversations 103,358 Attributed Revenu…" at bounding box center [321, 181] width 442 height 362
click at [16, 71] on link at bounding box center [11, 70] width 17 height 17
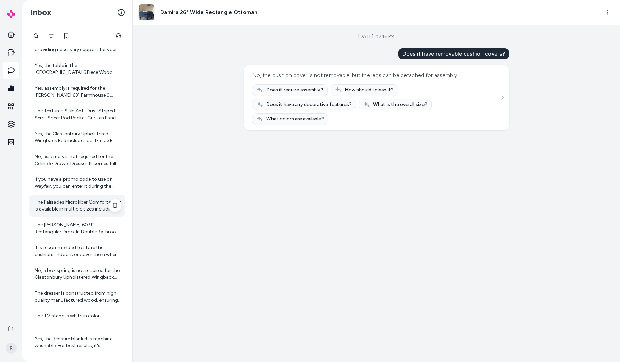
scroll to position [734, 0]
click at [12, 106] on icon at bounding box center [11, 106] width 7 height 7
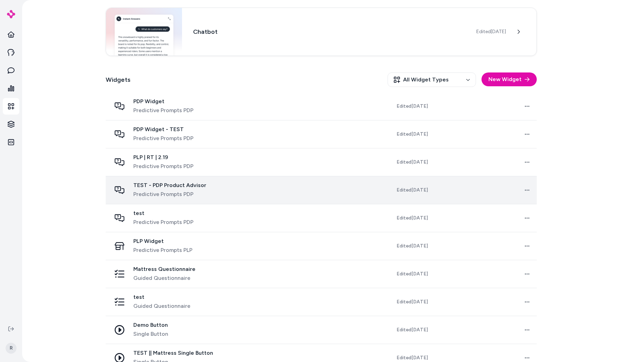
scroll to position [52, 0]
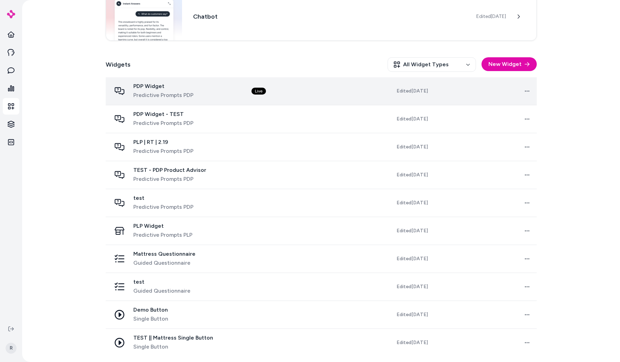
click at [187, 95] on span "Predictive Prompts PDP" at bounding box center [163, 95] width 60 height 8
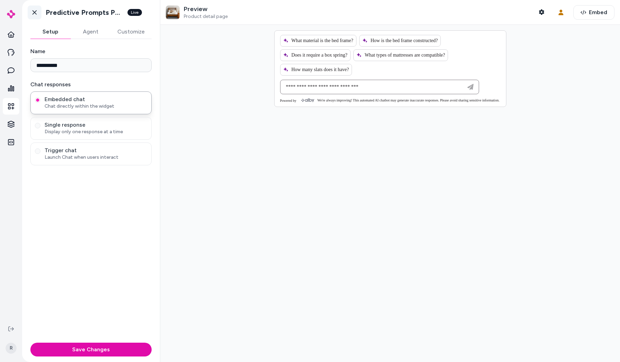
click at [37, 7] on link "Go back" at bounding box center [35, 13] width 14 height 14
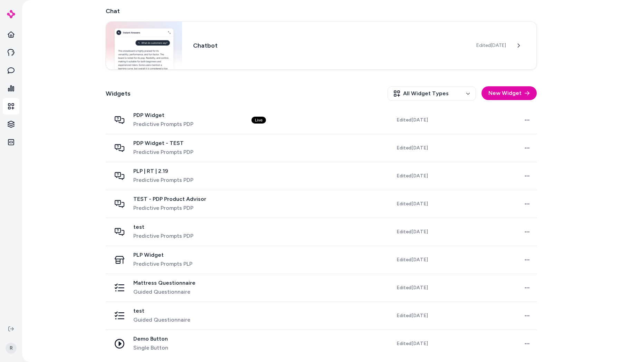
scroll to position [24, 0]
click at [8, 63] on link at bounding box center [11, 70] width 17 height 17
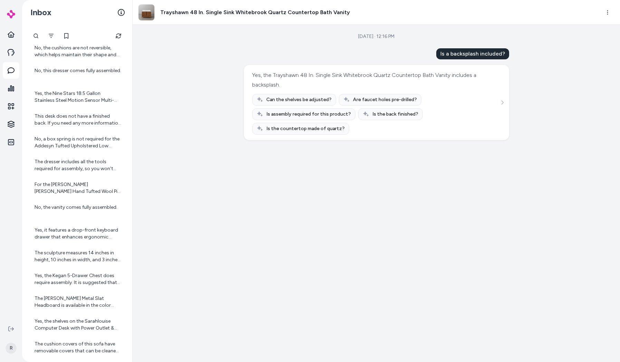
scroll to position [392, 0]
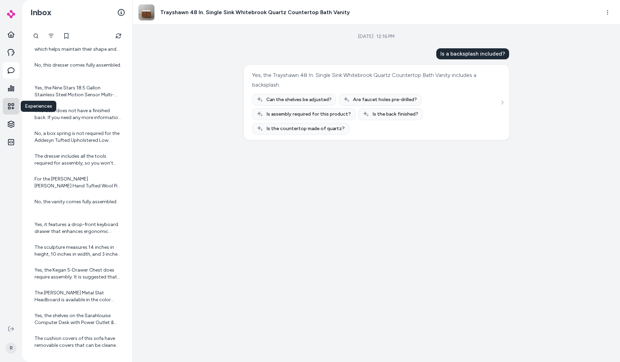
click at [10, 109] on icon at bounding box center [11, 106] width 6 height 6
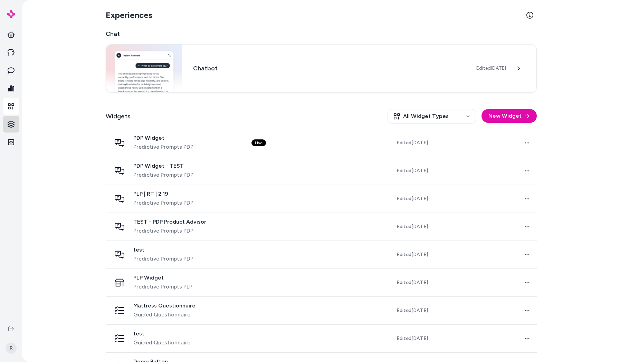
click at [19, 125] on html "R Experiences Chat Chatbot Edited Sep 19, 2025 Widgets All Widget Types New Wid…" at bounding box center [310, 181] width 620 height 362
click at [29, 126] on link "Products" at bounding box center [50, 124] width 51 height 12
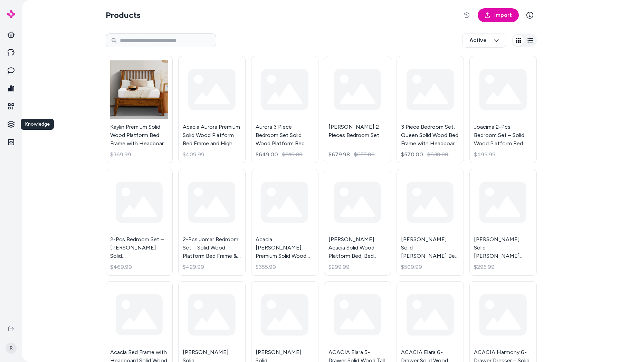
click at [556, 81] on div "Products Import Active Kaylin Premium Solid Wood Platform Bed Frame with Headbo…" at bounding box center [321, 181] width 598 height 362
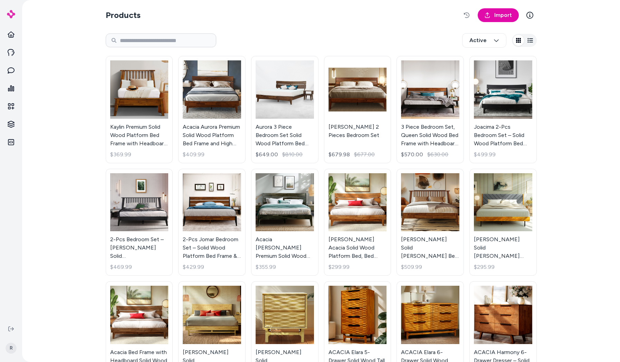
click at [529, 40] on icon "button" at bounding box center [530, 40] width 6 height 4
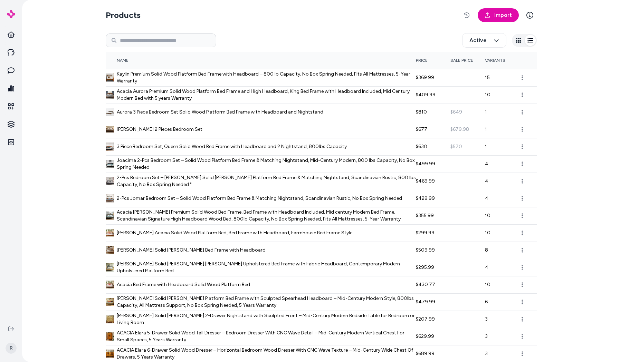
scroll to position [58, 0]
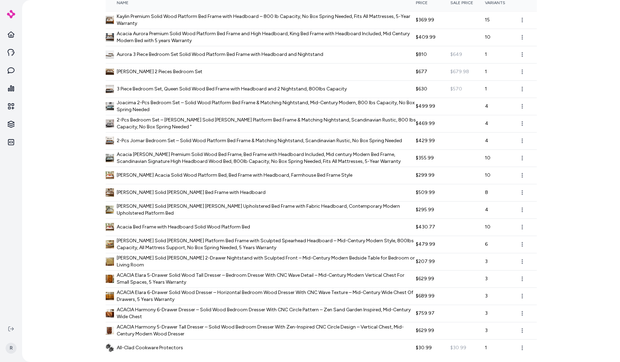
click at [8, 328] on icon at bounding box center [11, 329] width 6 height 6
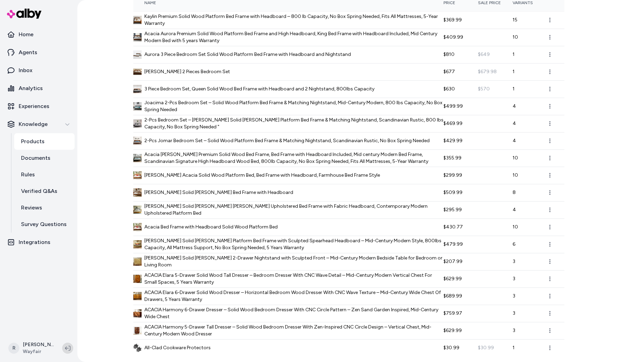
click at [62, 345] on div "R Ryan Brock Wayfair" at bounding box center [38, 349] width 77 height 28
click at [68, 349] on icon at bounding box center [68, 349] width 6 height 6
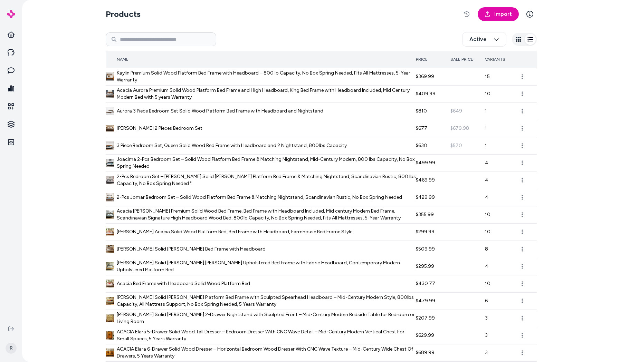
scroll to position [0, 0]
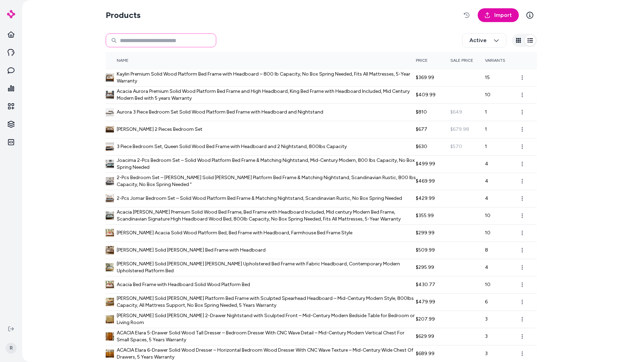
click at [174, 37] on input at bounding box center [161, 40] width 111 height 14
type input "********"
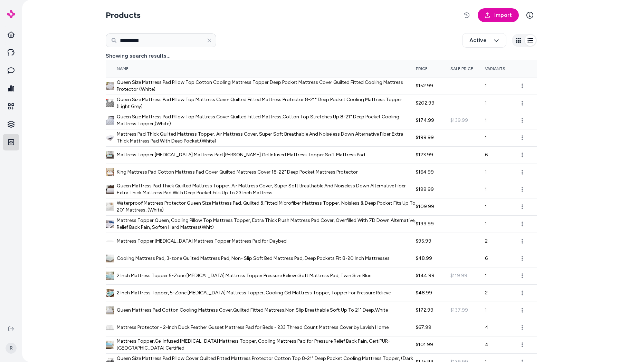
click at [11, 149] on link at bounding box center [11, 142] width 17 height 17
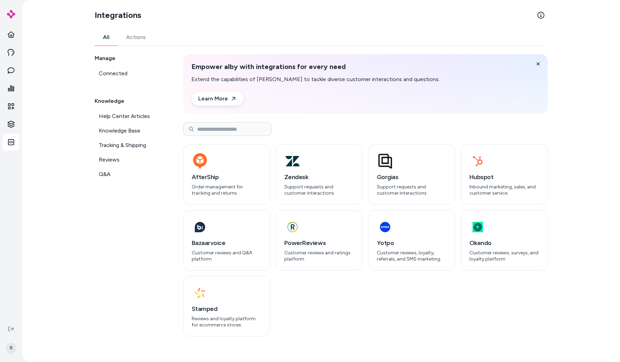
click at [139, 106] on div "Knowledge Help Center Articles Knowledge Base Tracking & Shipping Reviews Q&A" at bounding box center [131, 139] width 72 height 84
click at [136, 114] on span "Help Center Articles" at bounding box center [124, 116] width 51 height 8
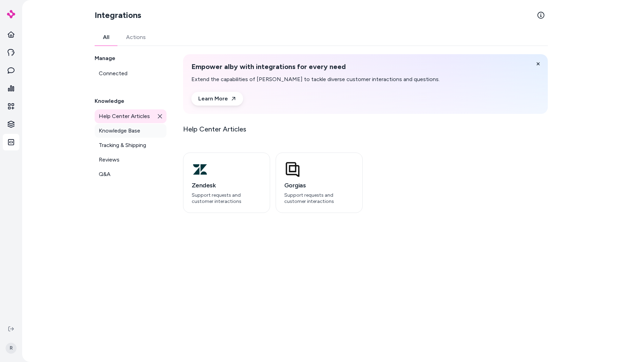
click at [134, 128] on span "Knowledge Base" at bounding box center [119, 131] width 41 height 8
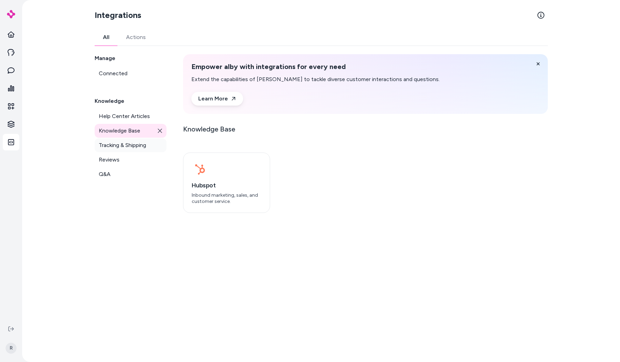
click at [126, 142] on span "Tracking & Shipping" at bounding box center [122, 145] width 47 height 8
click at [161, 144] on icon at bounding box center [159, 145] width 4 height 4
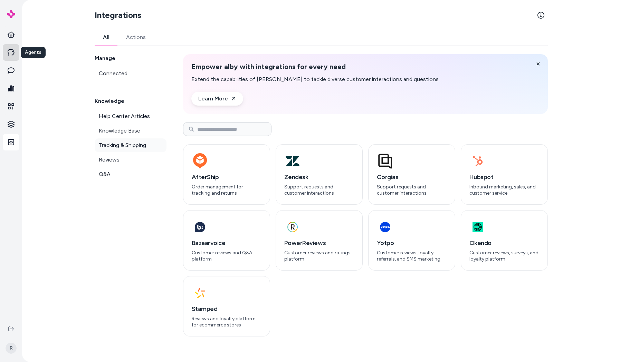
click at [16, 52] on link at bounding box center [11, 52] width 17 height 17
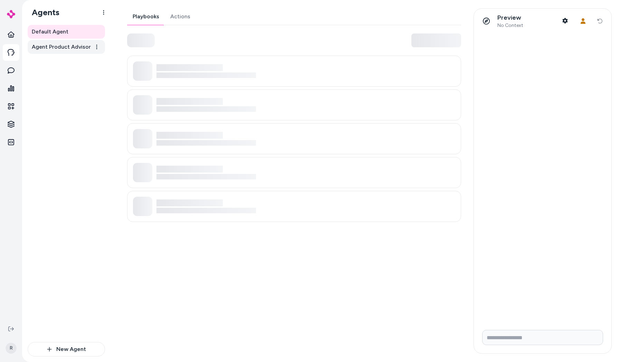
click at [64, 46] on span "Agent Product Advisor" at bounding box center [61, 47] width 59 height 8
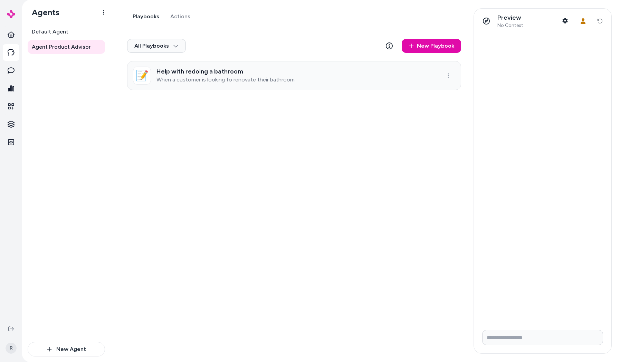
click at [271, 75] on div "Help with redoing a bathroom When a customer is looking to renovate their bathr…" at bounding box center [225, 75] width 138 height 15
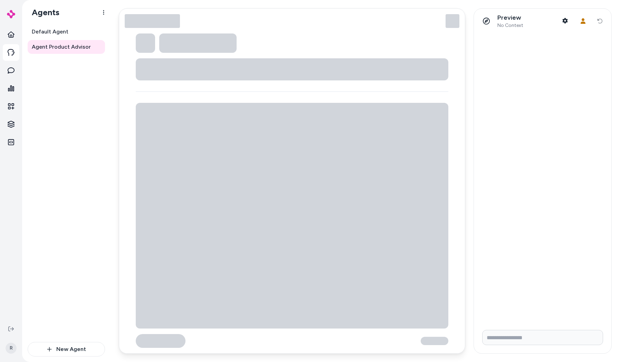
type textarea "*"
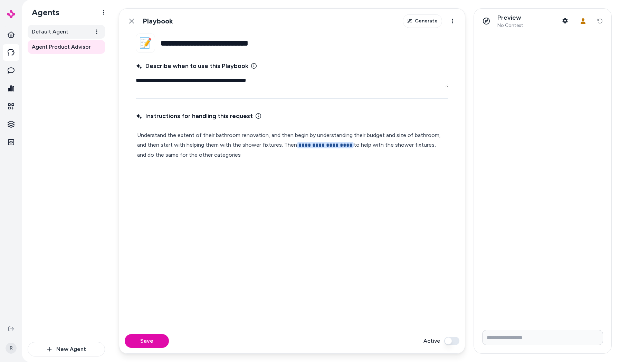
click at [44, 29] on span "Default Agent" at bounding box center [50, 32] width 37 height 8
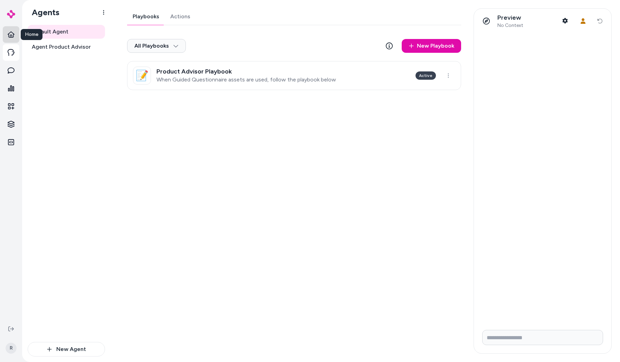
click at [11, 36] on icon at bounding box center [11, 34] width 7 height 7
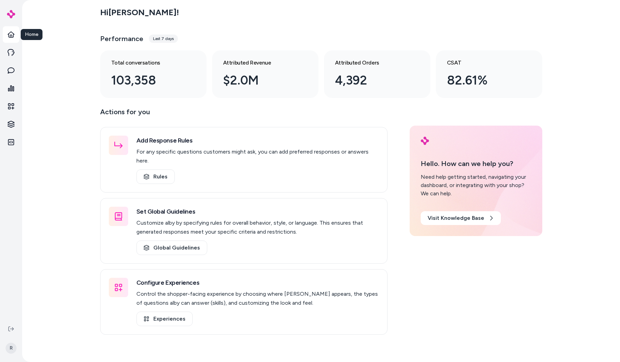
click at [94, 56] on div "Hi Ryan ! Performance Last 7 days Total conversations 103,358 Attributed Revenu…" at bounding box center [321, 181] width 598 height 362
click at [422, 43] on div "Performance Last 7 days" at bounding box center [321, 38] width 442 height 17
click at [468, 117] on div "Actions for you Add Response Rules For any specific questions customers might a…" at bounding box center [321, 220] width 442 height 229
click at [13, 93] on link at bounding box center [11, 88] width 17 height 17
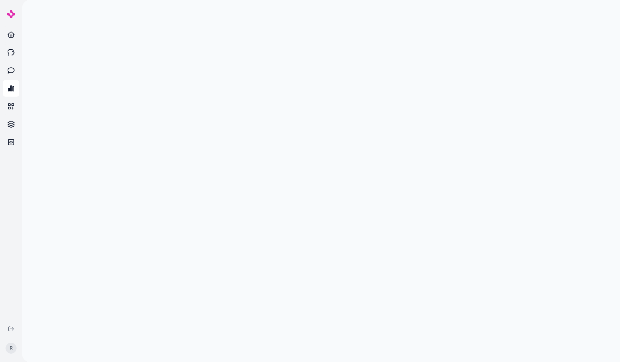
click at [82, 90] on div at bounding box center [321, 181] width 598 height 362
click at [10, 36] on icon at bounding box center [11, 34] width 7 height 6
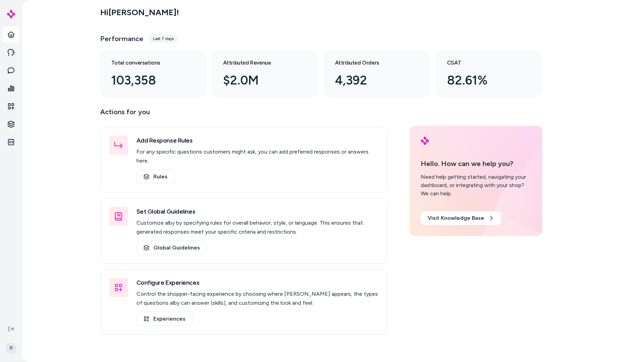
click at [40, 38] on div "Hi Ryan ! Performance Last 7 days Total conversations 103,358 Attributed Revenu…" at bounding box center [321, 181] width 598 height 362
click at [12, 48] on link at bounding box center [11, 52] width 17 height 17
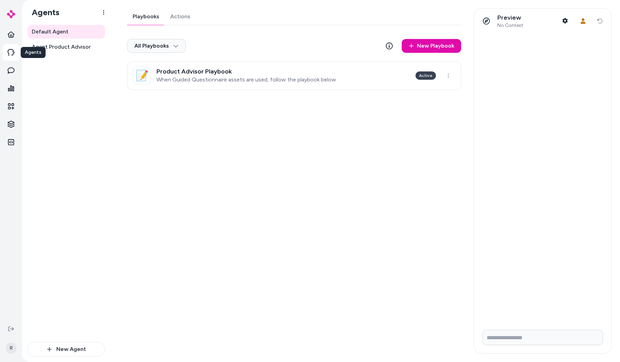
click at [8, 47] on link at bounding box center [11, 52] width 17 height 17
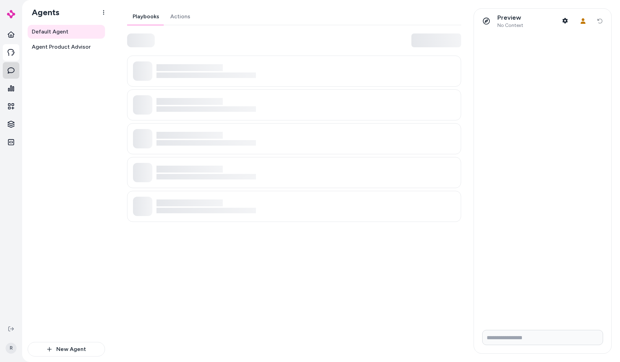
click at [14, 68] on icon at bounding box center [11, 70] width 7 height 7
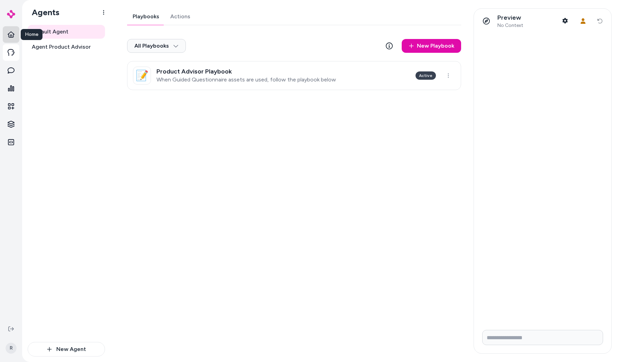
click at [10, 38] on icon at bounding box center [11, 34] width 7 height 7
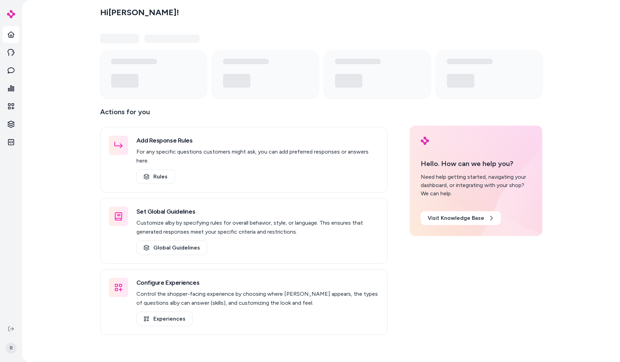
click at [50, 95] on div "Hi Ryan ! Actions for you Add Response Rules For any specific questions custome…" at bounding box center [321, 181] width 598 height 362
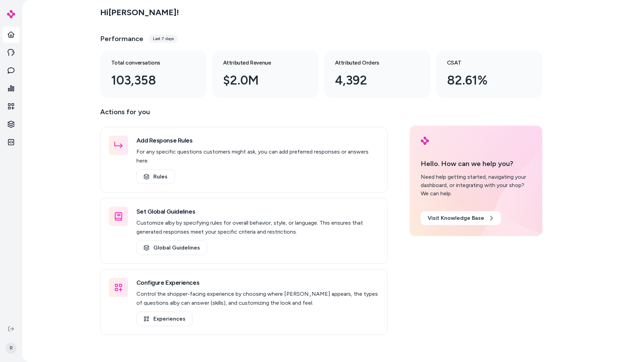
click at [389, 121] on div "Actions for you Add Response Rules For any specific questions customers might a…" at bounding box center [321, 220] width 442 height 229
drag, startPoint x: 495, startPoint y: 245, endPoint x: 526, endPoint y: 271, distance: 40.2
click at [496, 244] on div "Actions for you Add Response Rules For any specific questions customers might a…" at bounding box center [321, 220] width 442 height 229
click at [549, 269] on div "Hi Ryan ! Performance Last 7 days Total conversations 103,358 Attributed Revenu…" at bounding box center [321, 181] width 598 height 362
click at [548, 280] on div "Hi Ryan ! Performance Last 7 days Total conversations 103,358 Attributed Revenu…" at bounding box center [321, 181] width 598 height 362
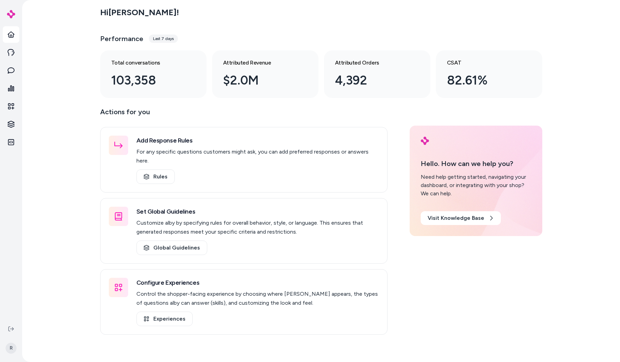
click at [553, 295] on div "Hi Ryan ! Performance Last 7 days Total conversations 103,358 Attributed Revenu…" at bounding box center [321, 181] width 598 height 362
click at [376, 26] on div "Hi Ryan ! Performance Last 7 days Total conversations 103,358 Attributed Revenu…" at bounding box center [321, 50] width 442 height 95
click at [10, 54] on icon at bounding box center [11, 52] width 7 height 7
click at [9, 66] on link at bounding box center [11, 70] width 17 height 17
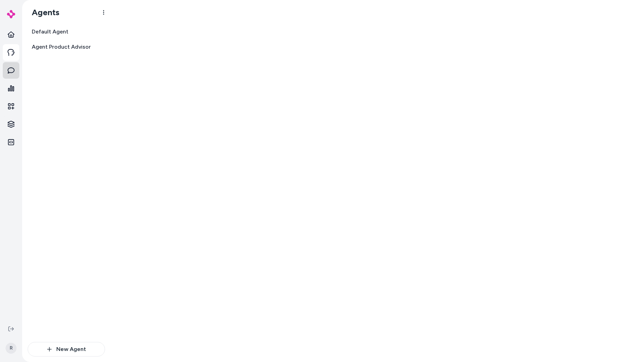
click at [9, 66] on link at bounding box center [11, 70] width 17 height 17
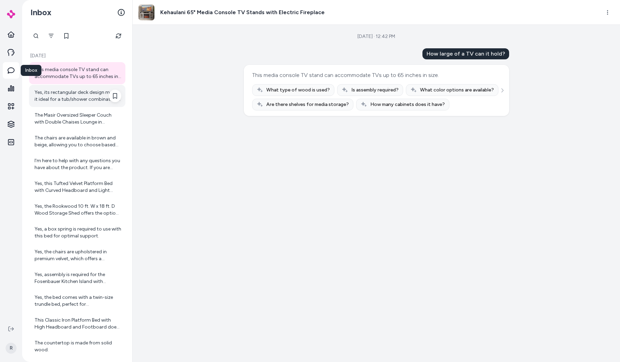
click at [78, 96] on div "Yes, its rectangular deck design makes it ideal for a tub/shower combination in…" at bounding box center [78, 96] width 87 height 14
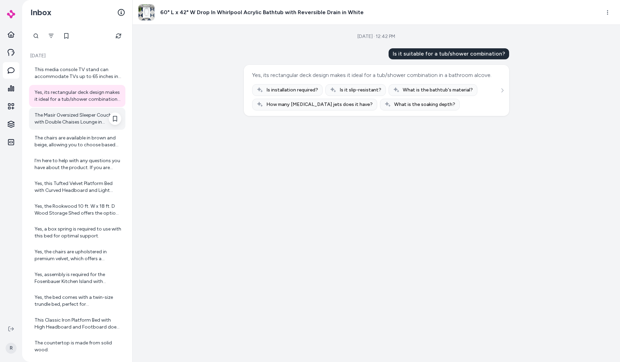
click at [81, 123] on div "The Masir Oversized Sleeper Couch with Double Chaises Lounge in Corduroy does n…" at bounding box center [78, 119] width 87 height 14
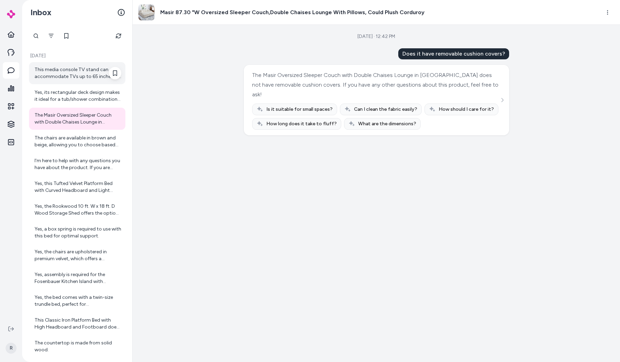
click at [82, 81] on div "This media console TV stand can accommodate TVs up to 65 inches in size." at bounding box center [77, 73] width 96 height 22
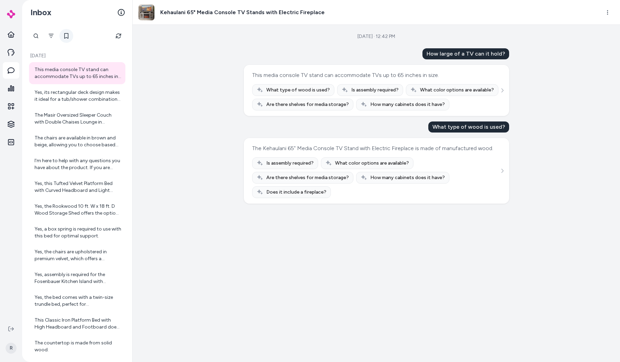
click at [70, 37] on button at bounding box center [66, 36] width 14 height 14
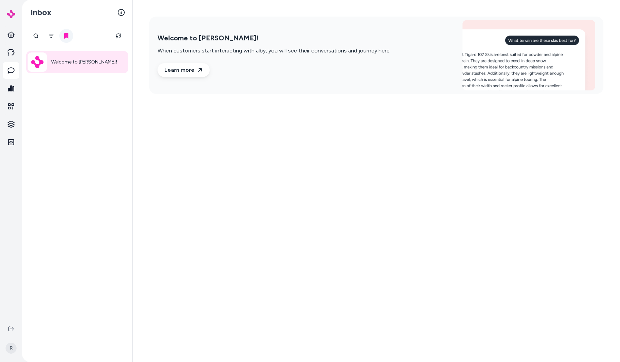
click at [68, 35] on icon at bounding box center [66, 36] width 4 height 6
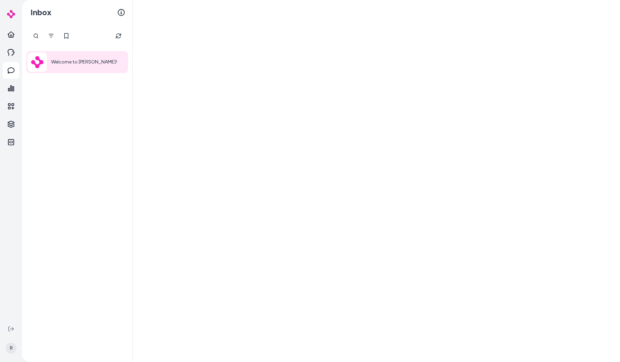
click at [71, 57] on div "Welcome to alby!" at bounding box center [77, 62] width 102 height 22
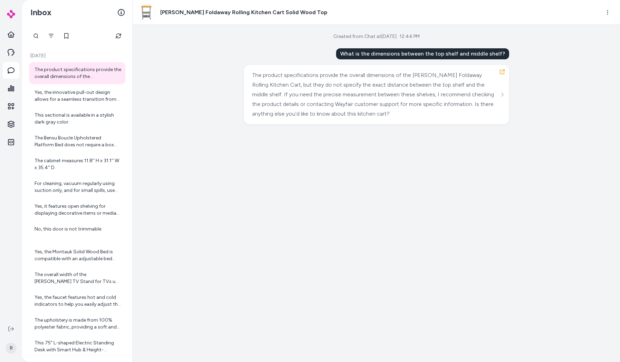
click at [488, 162] on div "Created from Chat at Sep 22, 2025 · 12:44 PM What is the dimensions between the…" at bounding box center [376, 193] width 487 height 337
click at [460, 104] on div "The product specifications provide the overall dimensions of the Bellavia Folda…" at bounding box center [375, 94] width 247 height 48
click at [503, 96] on icon "See more" at bounding box center [502, 94] width 5 height 5
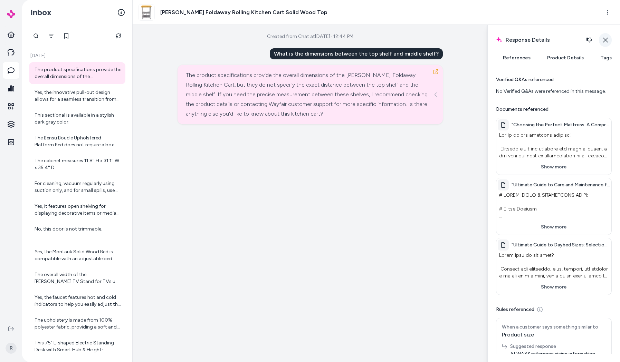
click at [556, 39] on icon "button" at bounding box center [606, 40] width 6 height 6
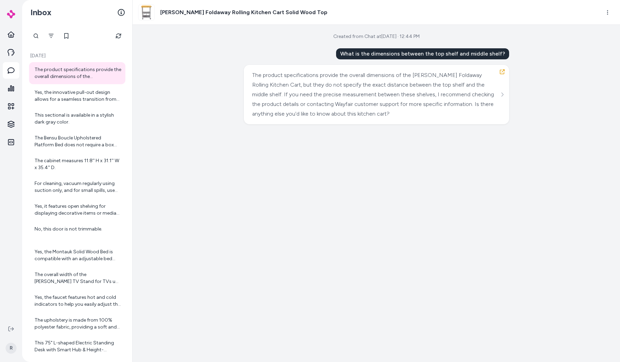
drag, startPoint x: 288, startPoint y: 149, endPoint x: 279, endPoint y: 160, distance: 14.3
click at [288, 150] on div "Created from Chat at Sep 22, 2025 · 12:44 PM What is the dimensions between the…" at bounding box center [376, 193] width 487 height 337
drag, startPoint x: 269, startPoint y: 193, endPoint x: 277, endPoint y: 196, distance: 8.1
click at [272, 194] on div "Created from Chat at Sep 22, 2025 · 12:44 PM What is the dimensions between the…" at bounding box center [376, 193] width 487 height 337
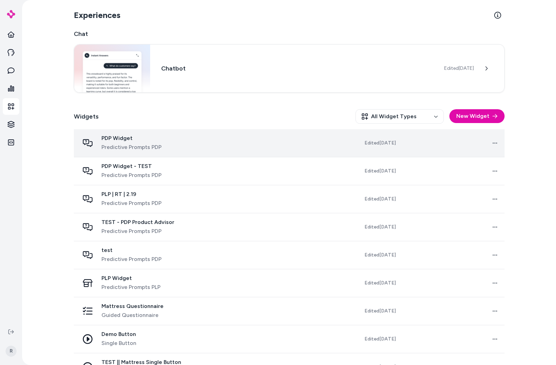
click at [157, 148] on span "Predictive Prompts PDP" at bounding box center [132, 147] width 60 height 8
click at [149, 148] on span "Predictive Prompts PDP" at bounding box center [132, 147] width 60 height 8
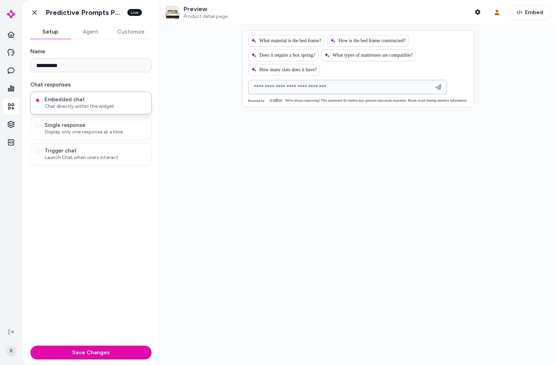
drag, startPoint x: 325, startPoint y: 90, endPoint x: 420, endPoint y: 97, distance: 95.9
click at [338, 93] on div at bounding box center [347, 87] width 195 height 14
type input "**********"
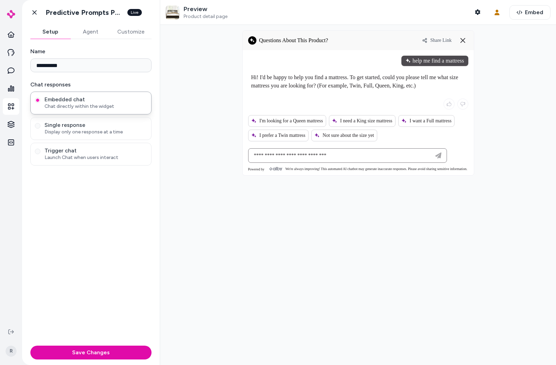
drag, startPoint x: 251, startPoint y: 76, endPoint x: 425, endPoint y: 84, distance: 173.5
click at [421, 86] on p "Hi! I'd be happy to help you find a mattress. To get started, could you please …" at bounding box center [358, 81] width 214 height 17
drag, startPoint x: 378, startPoint y: 83, endPoint x: 374, endPoint y: 84, distance: 3.9
click at [378, 83] on p "Hi! I'd be happy to help you find a mattress. To get started, could you please …" at bounding box center [358, 81] width 214 height 17
click at [287, 123] on span "I'm looking for a Queen mattress" at bounding box center [287, 121] width 72 height 6
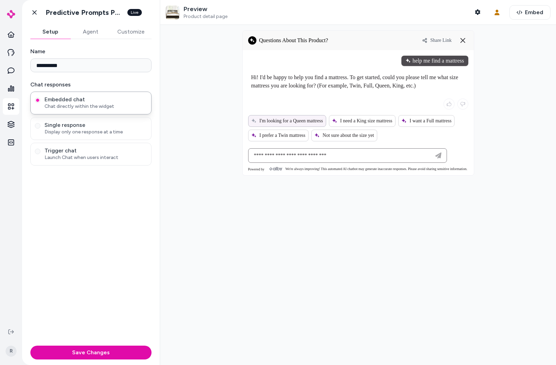
type input "**********"
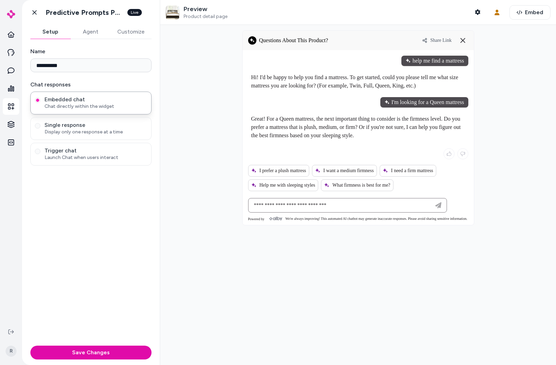
drag, startPoint x: 411, startPoint y: 118, endPoint x: 439, endPoint y: 118, distance: 28.3
click at [439, 118] on p "Great! For a Queen mattress, the next important thing to consider is the firmne…" at bounding box center [358, 127] width 214 height 25
click at [5, 75] on link at bounding box center [11, 70] width 17 height 17
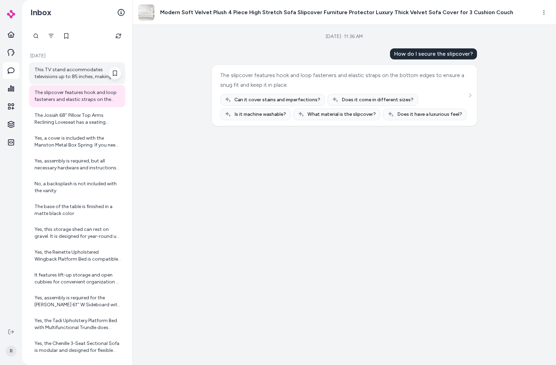
click at [71, 75] on div "This TV stand accommodates televisions up to 85 inches, making it suitable for …" at bounding box center [78, 73] width 87 height 14
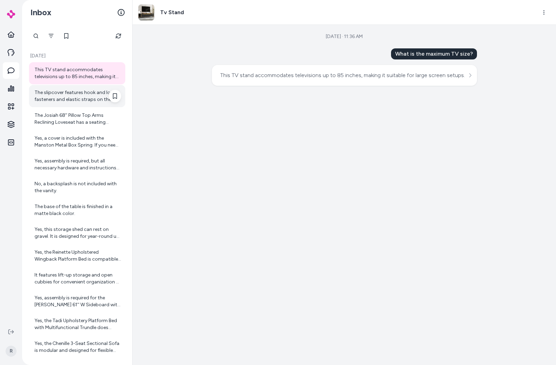
click at [86, 89] on div "The slipcover features hook and loop fasteners and elastic straps on the bottom…" at bounding box center [78, 96] width 87 height 14
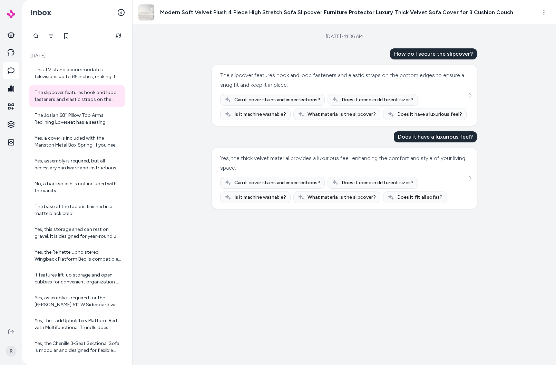
click at [496, 73] on div "Sep 22, 2025 · 11:36 AM How do I secure the slipcover? The slipcover features h…" at bounding box center [345, 195] width 424 height 340
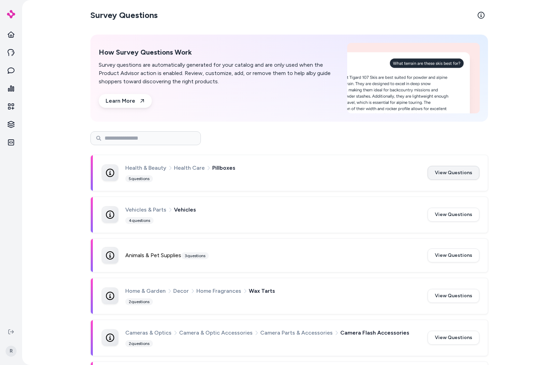
click at [468, 176] on button "View Questions" at bounding box center [454, 173] width 52 height 14
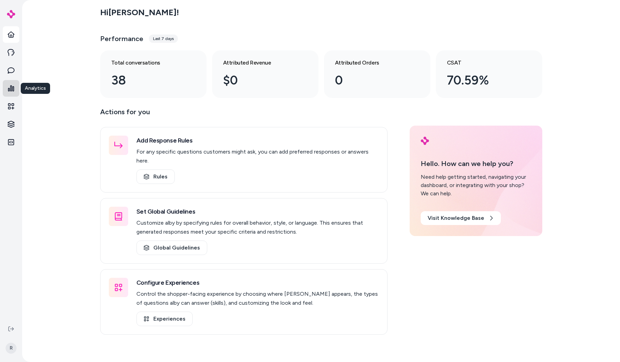
click at [17, 86] on link at bounding box center [11, 88] width 17 height 17
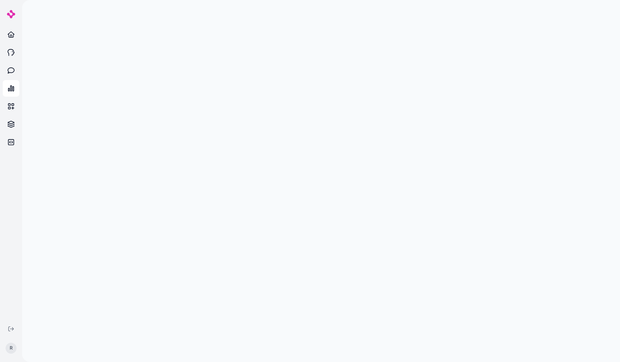
click at [586, 135] on div at bounding box center [321, 181] width 598 height 362
click at [575, 70] on div at bounding box center [321, 181] width 598 height 362
click at [567, 203] on div at bounding box center [321, 181] width 598 height 362
click at [552, 105] on div at bounding box center [321, 181] width 598 height 362
click at [546, 74] on div at bounding box center [321, 181] width 598 height 362
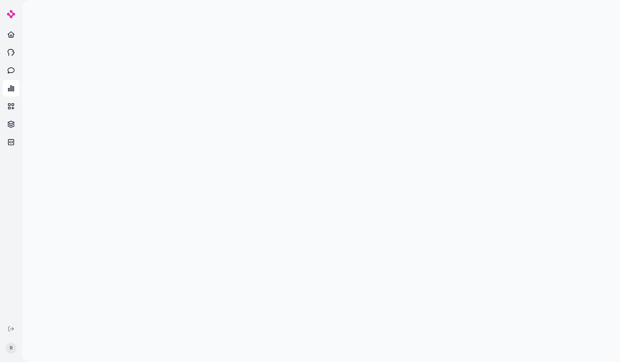
click at [574, 103] on div at bounding box center [321, 181] width 598 height 362
